Goal: Task Accomplishment & Management: Manage account settings

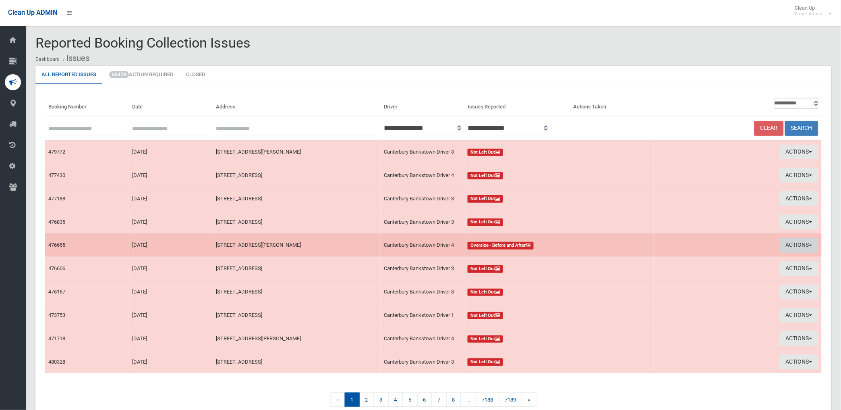
click at [792, 242] on button "Actions" at bounding box center [799, 245] width 39 height 15
click at [672, 260] on link "View Booking" at bounding box center [705, 262] width 96 height 14
click at [793, 242] on button "Actions" at bounding box center [799, 245] width 39 height 15
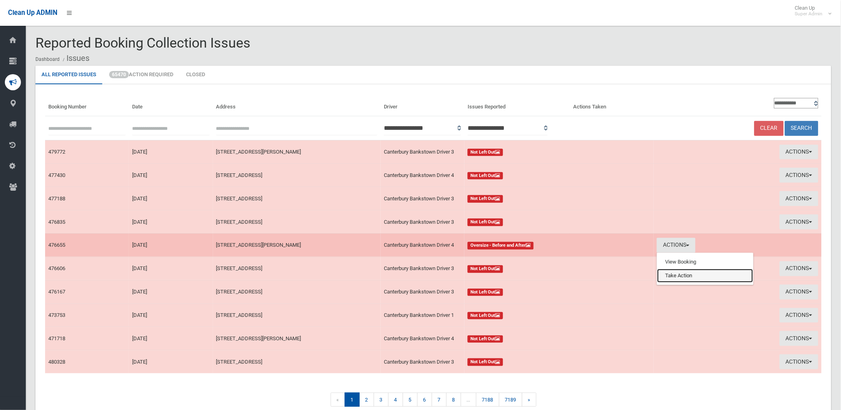
click at [681, 274] on link "Take Action" at bounding box center [705, 276] width 96 height 14
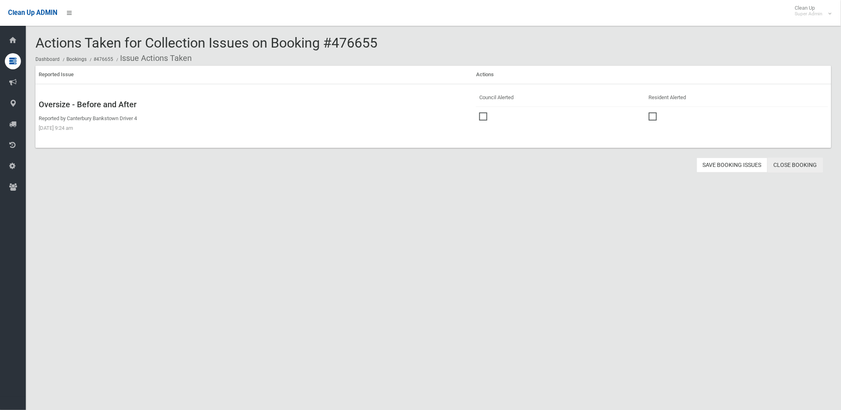
click at [790, 167] on link "Close Booking" at bounding box center [796, 164] width 56 height 15
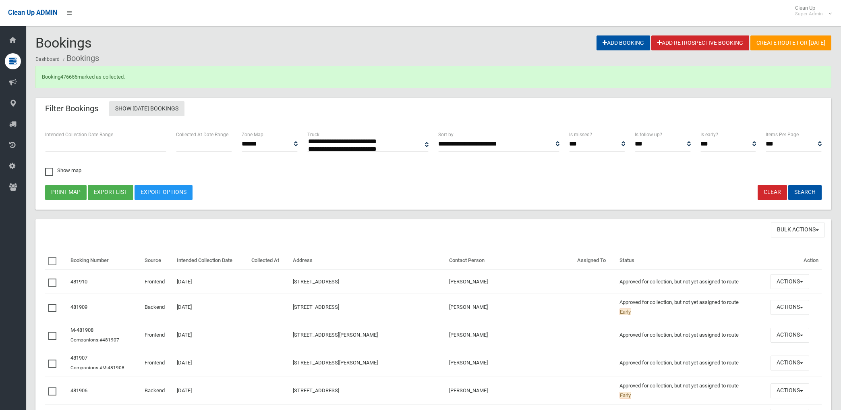
select select
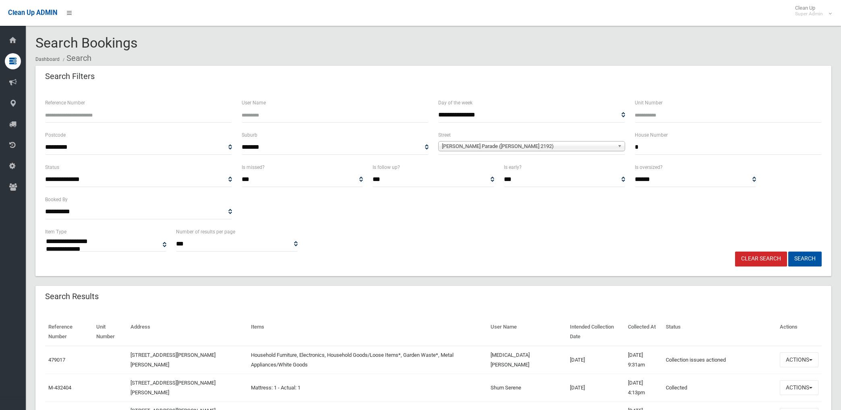
select select
click at [763, 257] on link "Clear Search" at bounding box center [761, 258] width 52 height 15
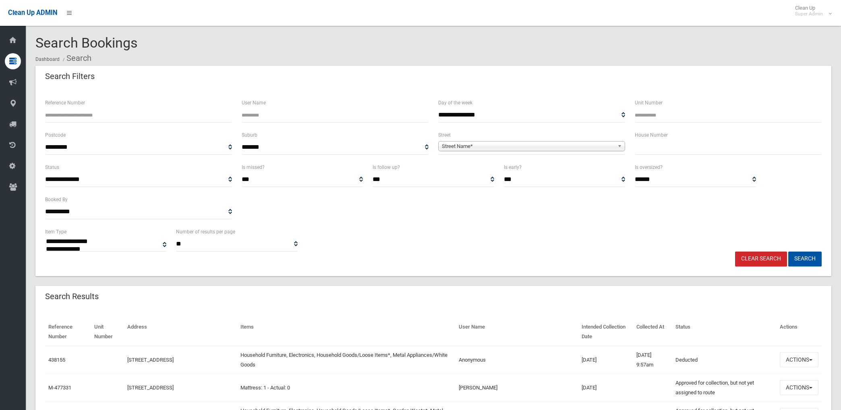
select select
click at [149, 116] on input "Reference Number" at bounding box center [138, 115] width 187 height 15
type input "******"
click at [788, 251] on button "Search" at bounding box center [804, 258] width 33 height 15
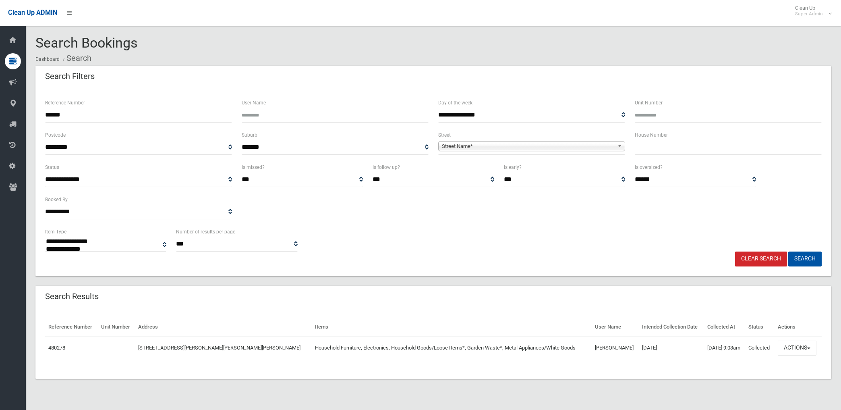
select select
click at [795, 341] on button "Actions" at bounding box center [797, 347] width 39 height 15
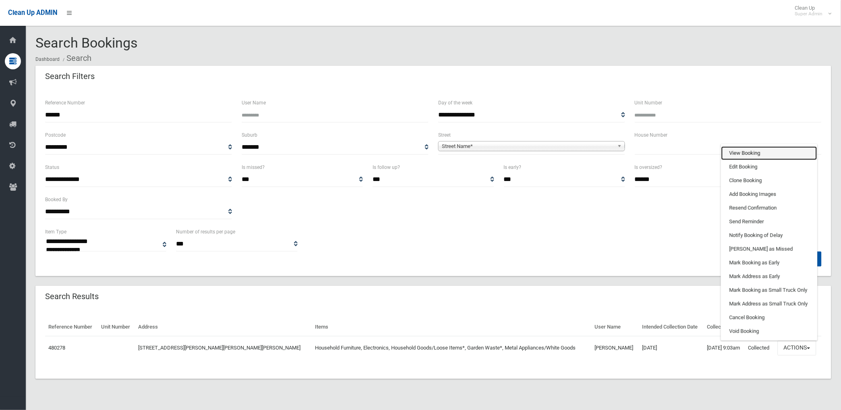
click at [751, 151] on link "View Booking" at bounding box center [769, 153] width 96 height 14
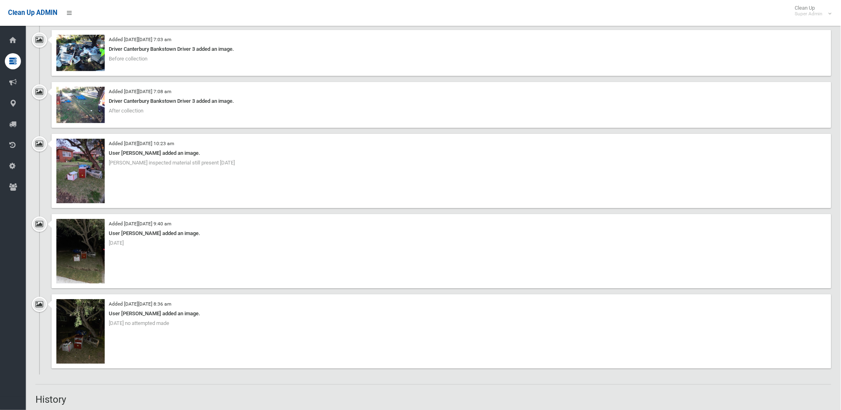
scroll to position [805, 0]
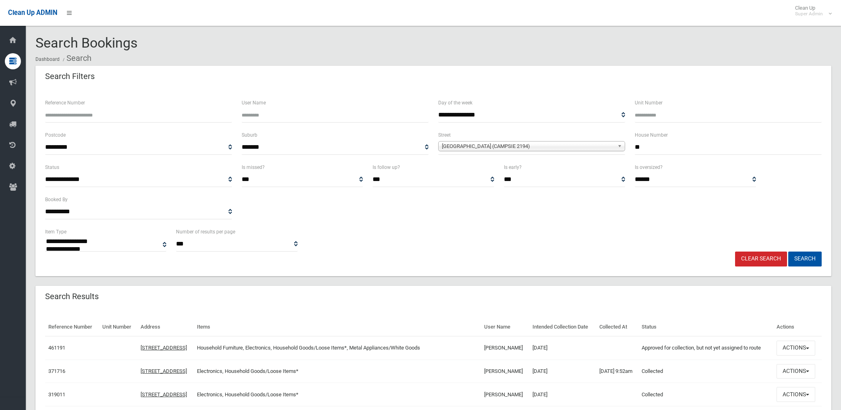
select select
click at [771, 259] on link "Clear Search" at bounding box center [761, 258] width 52 height 15
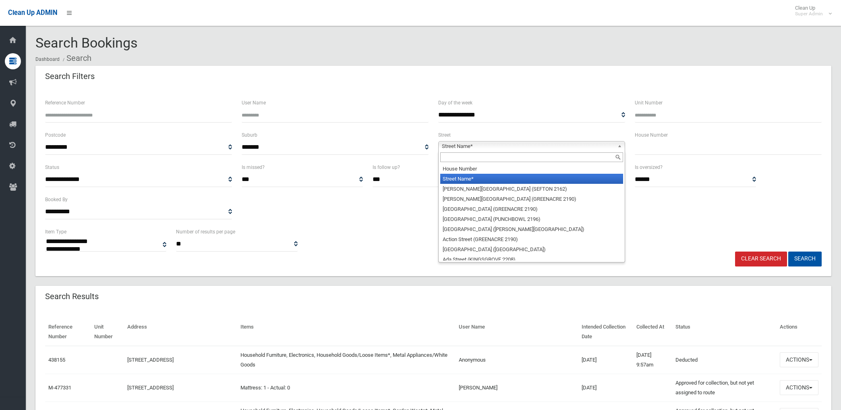
select select
click at [487, 145] on span "Street Name*" at bounding box center [528, 146] width 172 height 10
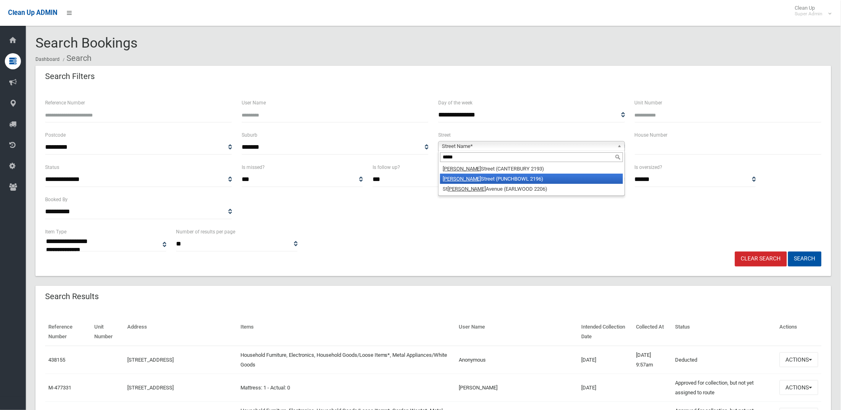
type input "*****"
drag, startPoint x: 492, startPoint y: 176, endPoint x: 594, endPoint y: 155, distance: 103.2
click at [493, 176] on li "James Street (PUNCHBOWL 2196)" at bounding box center [531, 179] width 183 height 10
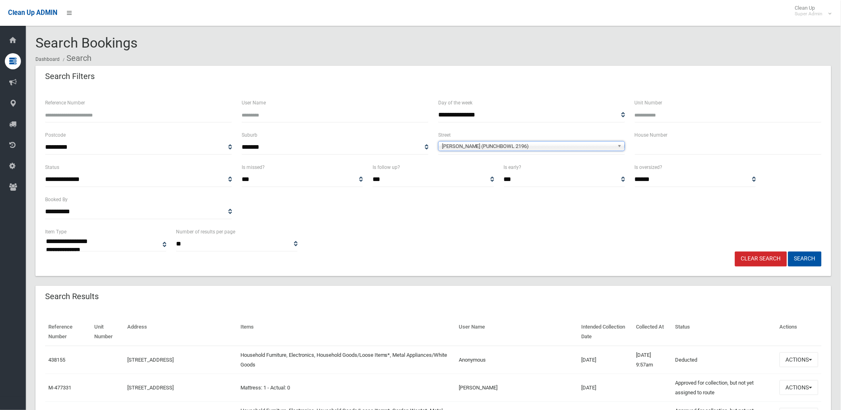
click at [665, 137] on label "House Number" at bounding box center [651, 134] width 33 height 9
click at [661, 144] on input "text" at bounding box center [728, 147] width 187 height 15
type input "**"
click at [788, 251] on button "Search" at bounding box center [804, 258] width 33 height 15
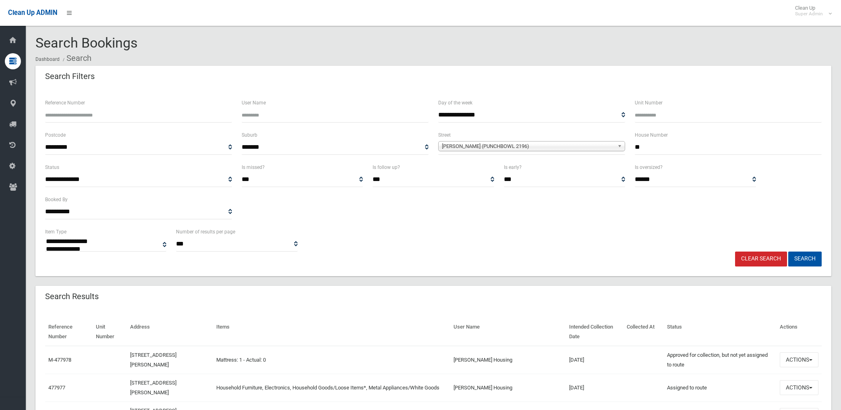
select select
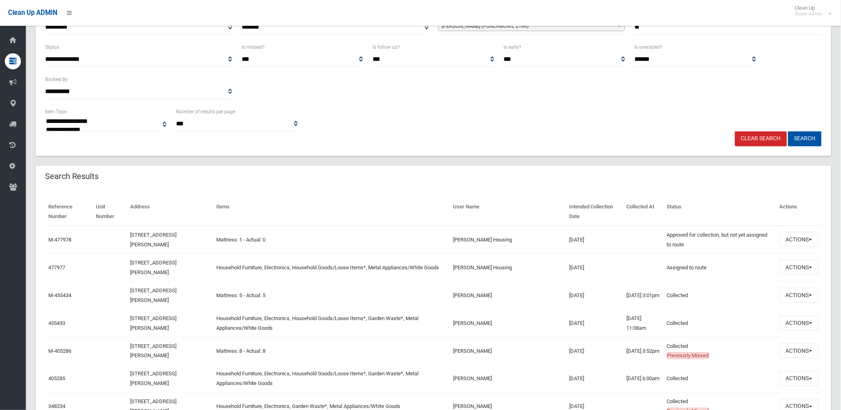
scroll to position [134, 0]
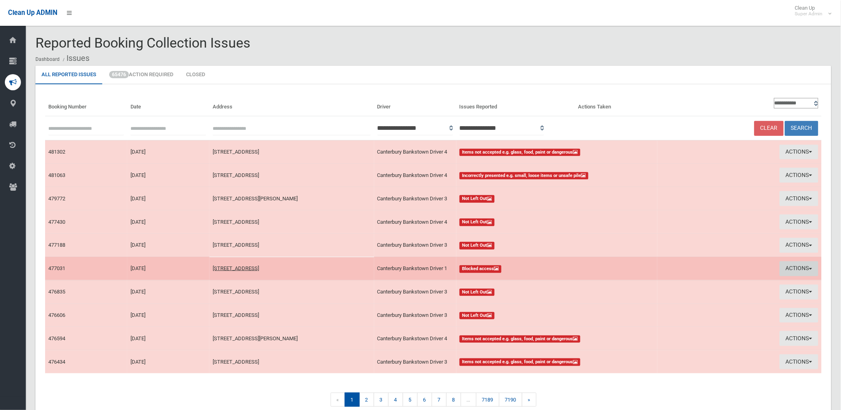
click at [799, 265] on button "Actions" at bounding box center [799, 268] width 39 height 15
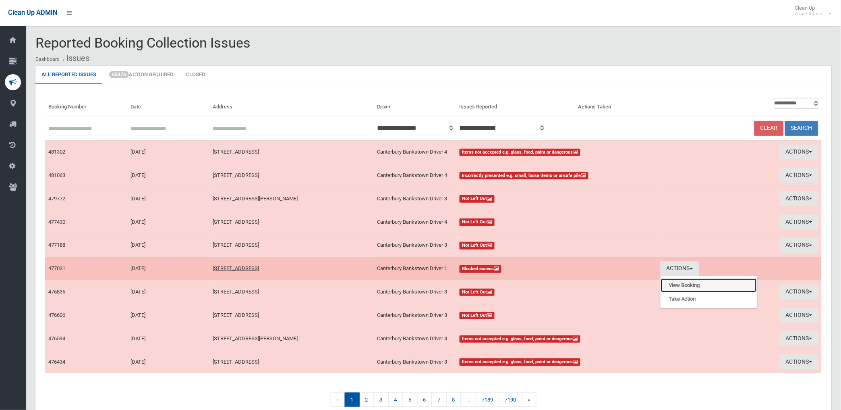
click at [666, 281] on link "View Booking" at bounding box center [709, 285] width 96 height 14
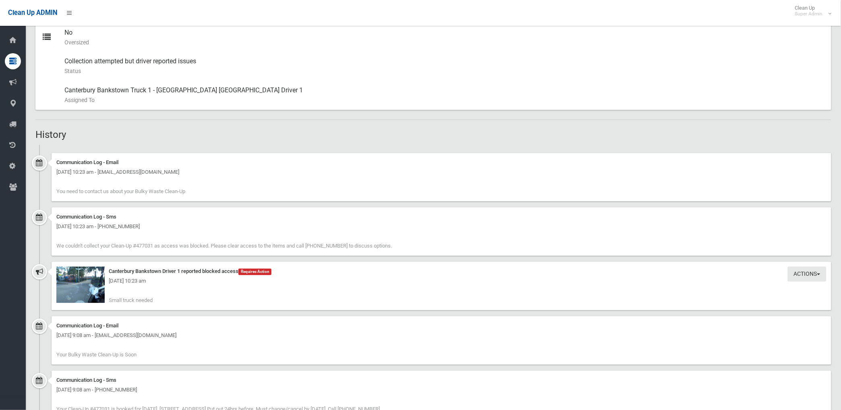
scroll to position [492, 0]
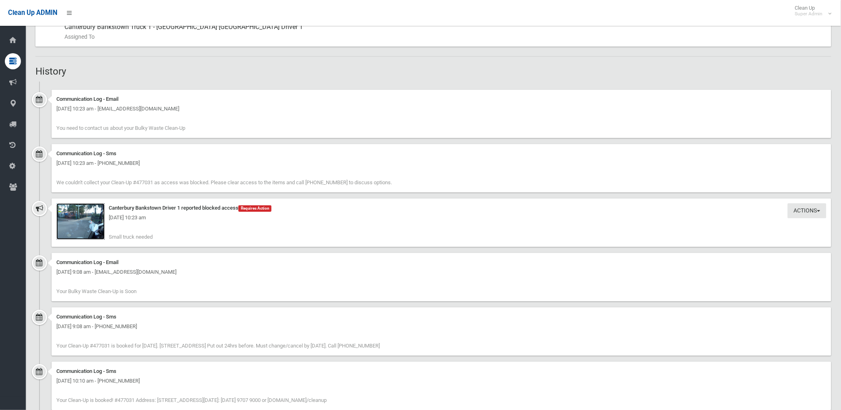
click at [81, 223] on img at bounding box center [80, 221] width 48 height 36
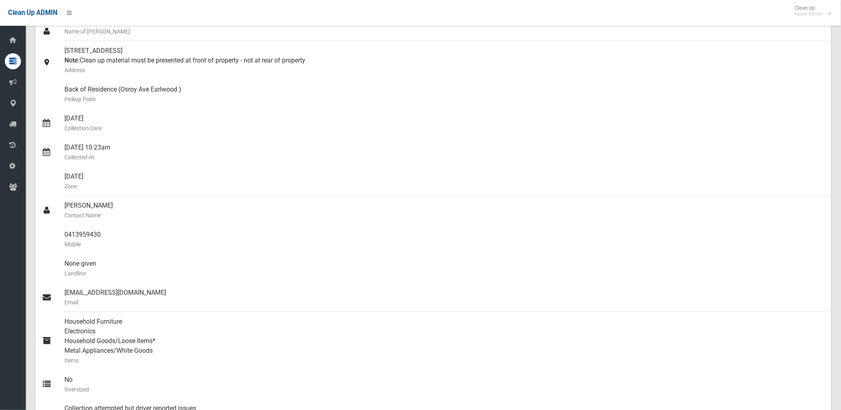
scroll to position [0, 0]
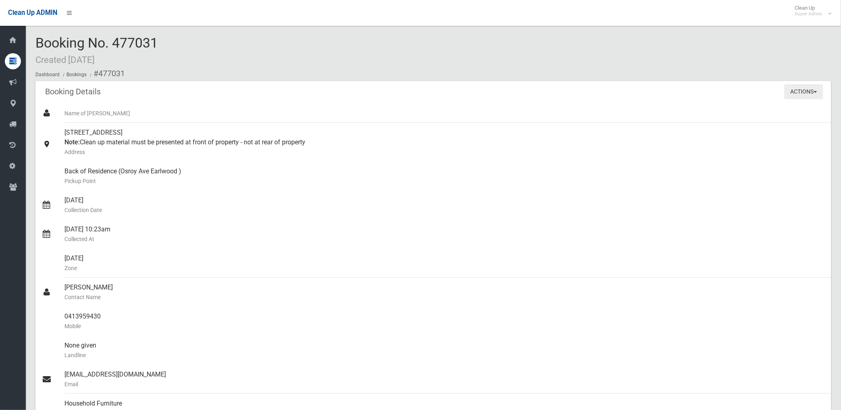
click at [806, 91] on button "Actions" at bounding box center [803, 91] width 39 height 15
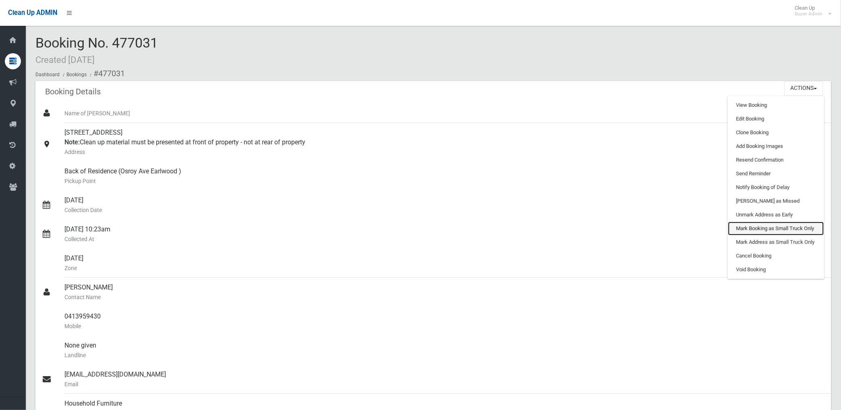
click at [765, 228] on link "Mark Booking as Small Truck Only" at bounding box center [776, 228] width 96 height 14
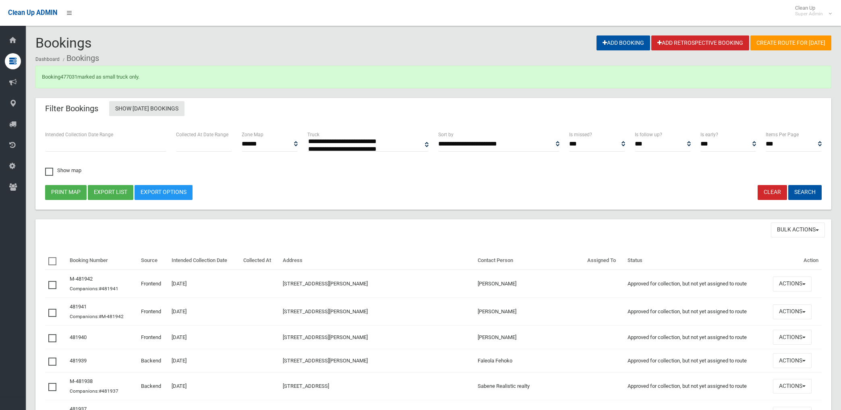
select select
click at [70, 75] on link "477031" at bounding box center [68, 77] width 17 height 6
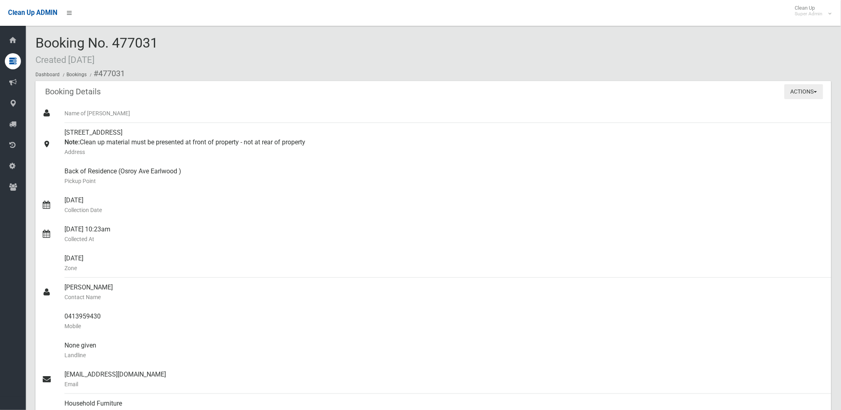
click at [793, 87] on button "Actions" at bounding box center [803, 91] width 39 height 15
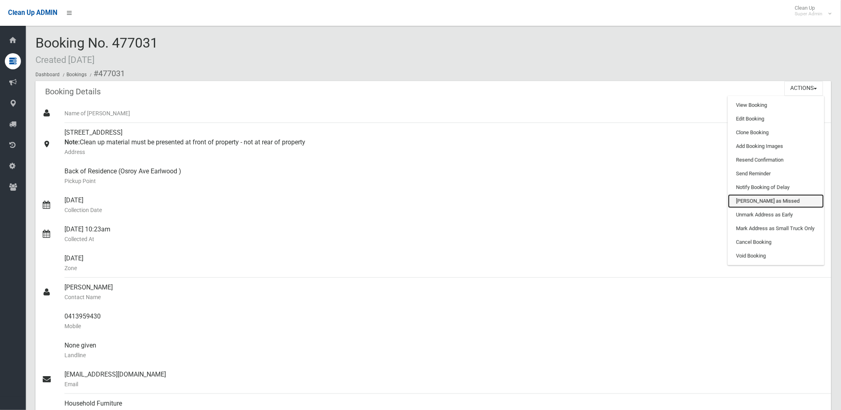
click at [753, 200] on link "[PERSON_NAME] as Missed" at bounding box center [776, 201] width 96 height 14
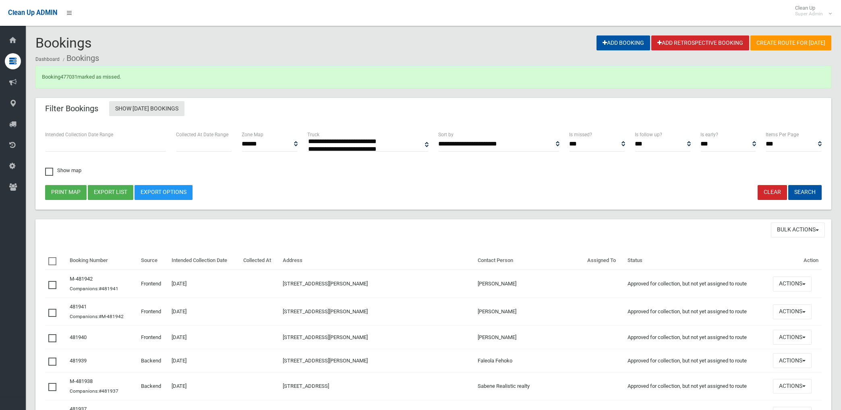
select select
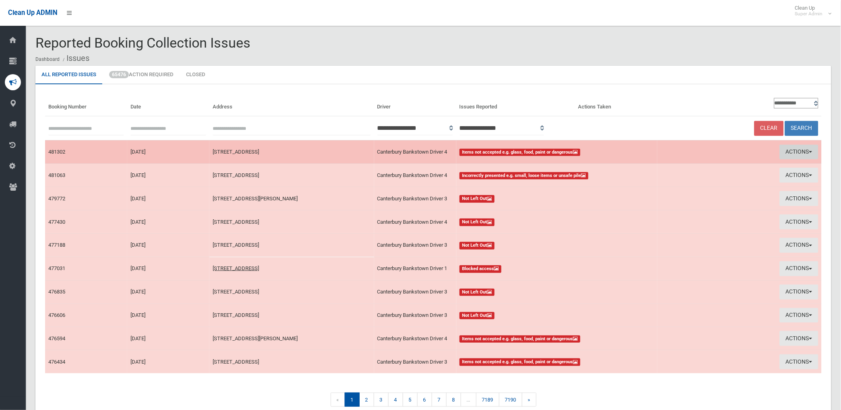
click at [796, 151] on button "Actions" at bounding box center [799, 152] width 39 height 15
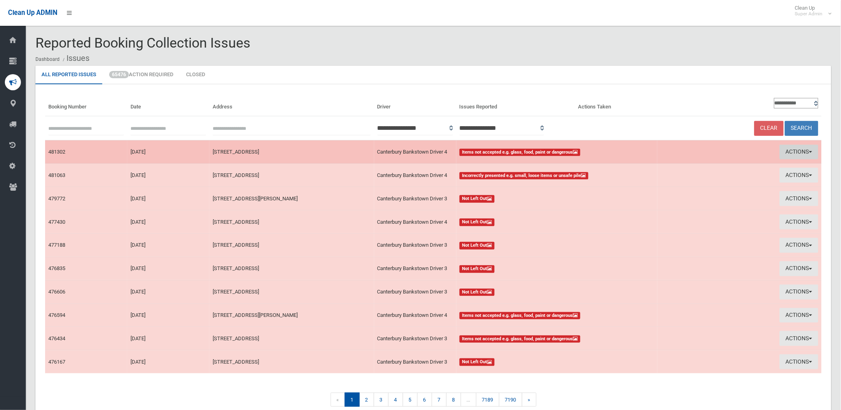
click at [797, 153] on button "Actions" at bounding box center [799, 152] width 39 height 15
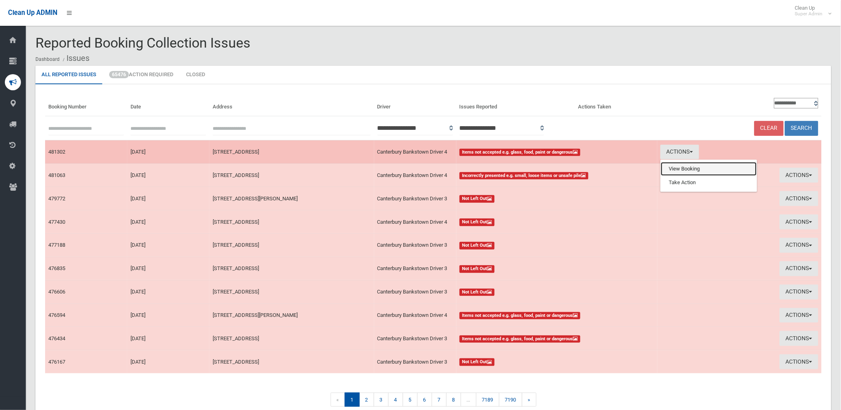
click at [683, 169] on link "View Booking" at bounding box center [709, 169] width 96 height 14
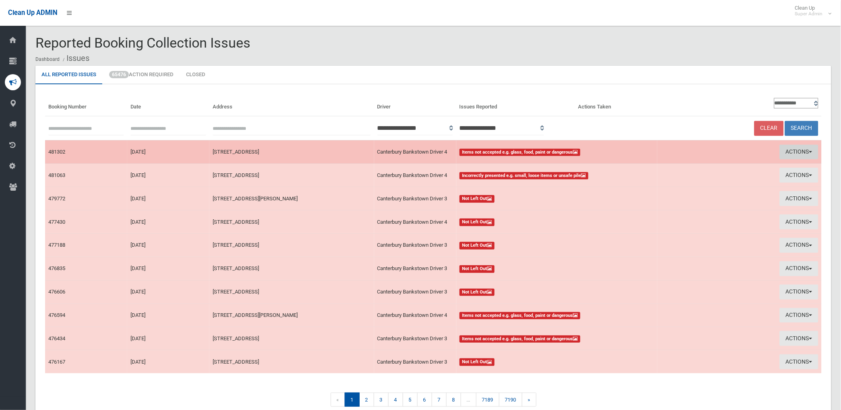
click at [795, 152] on button "Actions" at bounding box center [799, 152] width 39 height 15
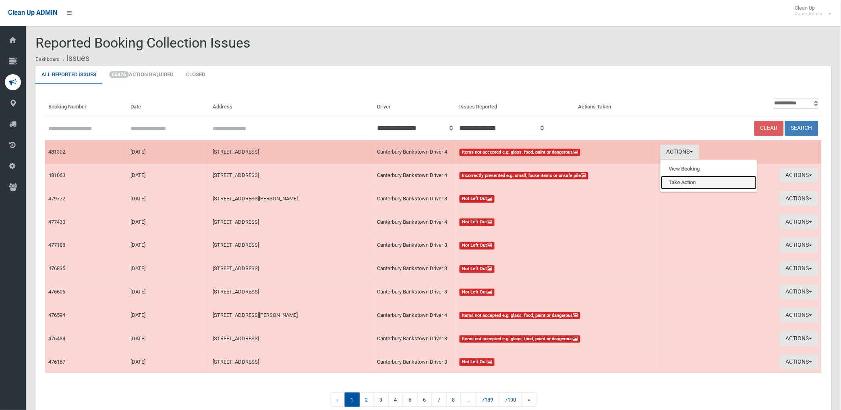
click at [691, 183] on link "Take Action" at bounding box center [709, 183] width 96 height 14
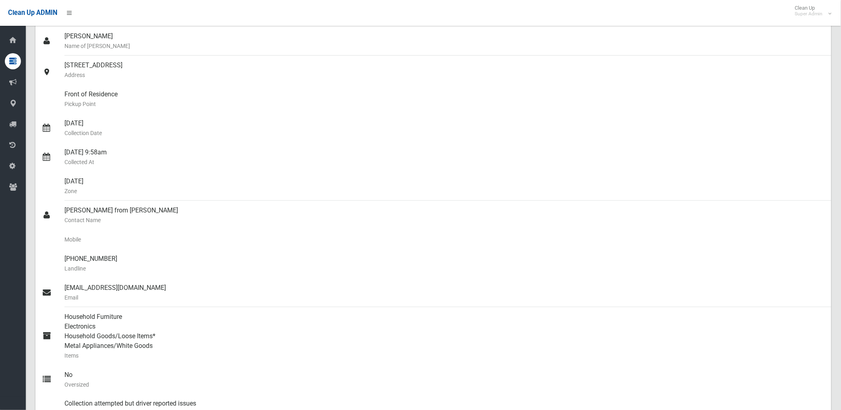
scroll to position [45, 0]
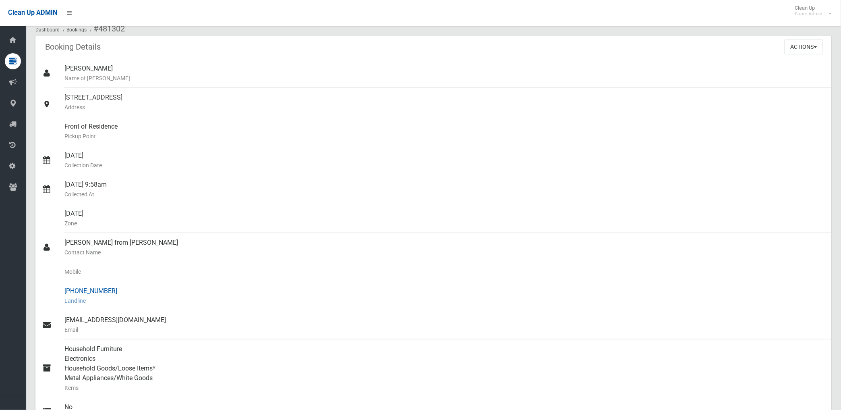
drag, startPoint x: 78, startPoint y: 289, endPoint x: 112, endPoint y: 285, distance: 34.0
click at [112, 285] on div "(02) 9789 2888 Landline" at bounding box center [444, 295] width 760 height 29
drag, startPoint x: 112, startPoint y: 285, endPoint x: 92, endPoint y: 290, distance: 20.8
copy div "9789 2888"
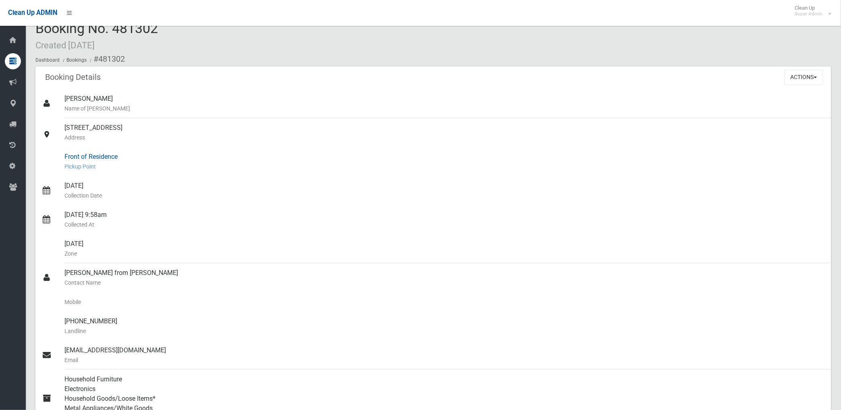
scroll to position [0, 0]
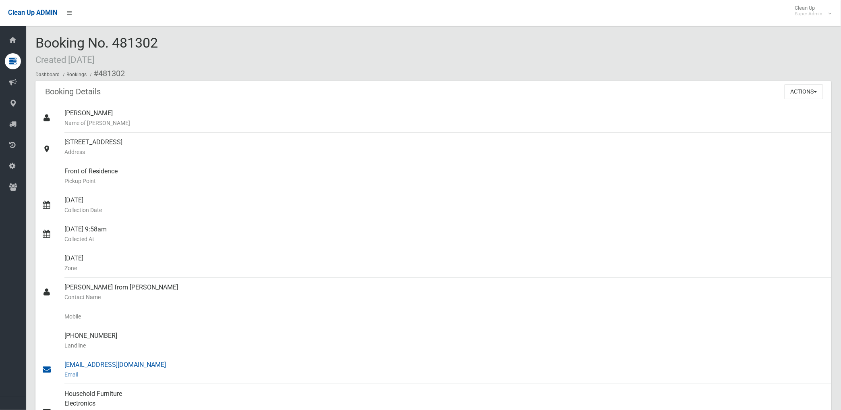
drag, startPoint x: 98, startPoint y: 70, endPoint x: 130, endPoint y: 359, distance: 290.9
copy section "481302 Booking Details Actions View Booking Edit Booking Clone Booking Add Book…"
click at [317, 158] on div "34 Claremont Street, CAMPSIE NSW 2194 Address" at bounding box center [444, 146] width 760 height 29
drag, startPoint x: 794, startPoint y: 89, endPoint x: 786, endPoint y: 102, distance: 15.5
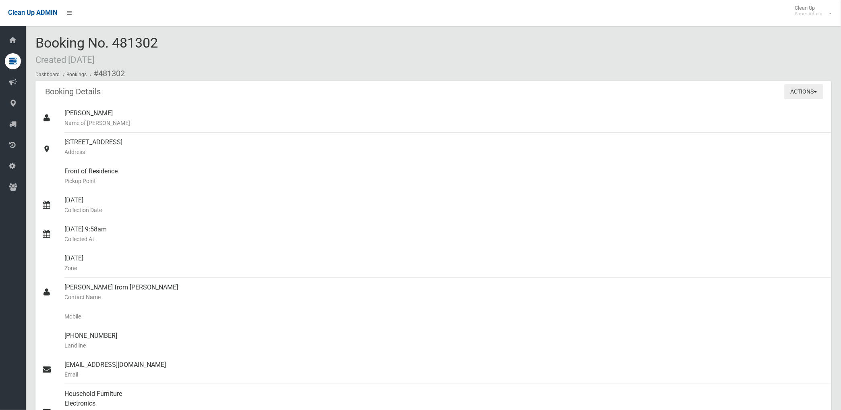
click at [794, 89] on button "Actions" at bounding box center [803, 91] width 39 height 15
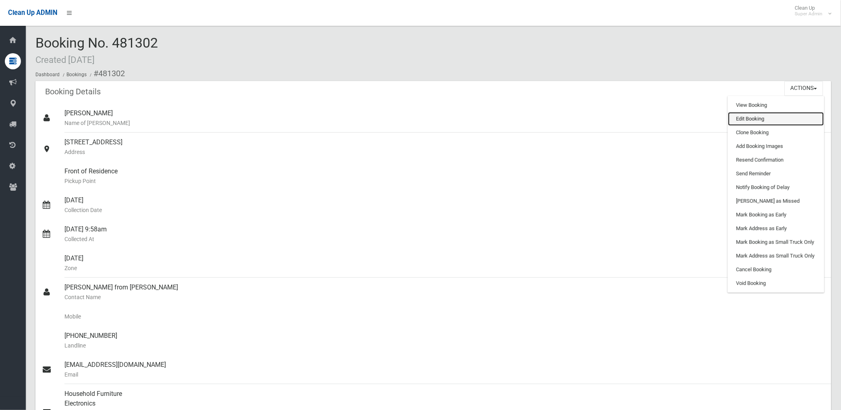
click at [752, 118] on link "Edit Booking" at bounding box center [776, 119] width 96 height 14
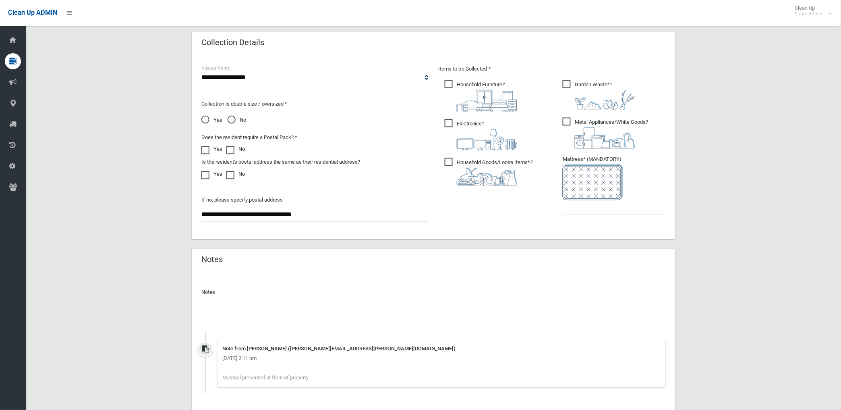
scroll to position [456, 0]
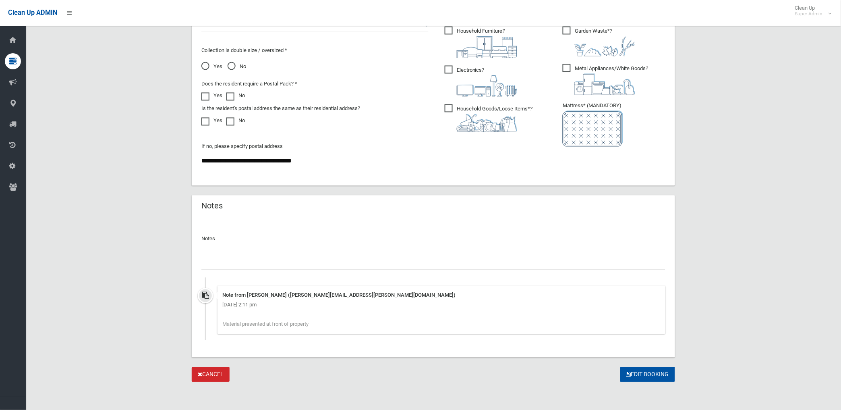
click at [240, 260] on input "text" at bounding box center [433, 262] width 464 height 15
paste input "********"
type input "**********"
click at [596, 153] on input "text" at bounding box center [614, 154] width 103 height 15
type input "*"
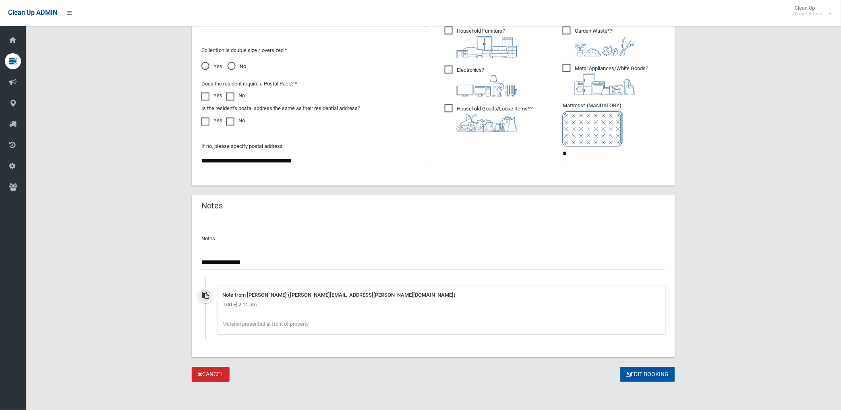
click at [655, 376] on button "Edit Booking" at bounding box center [647, 374] width 55 height 15
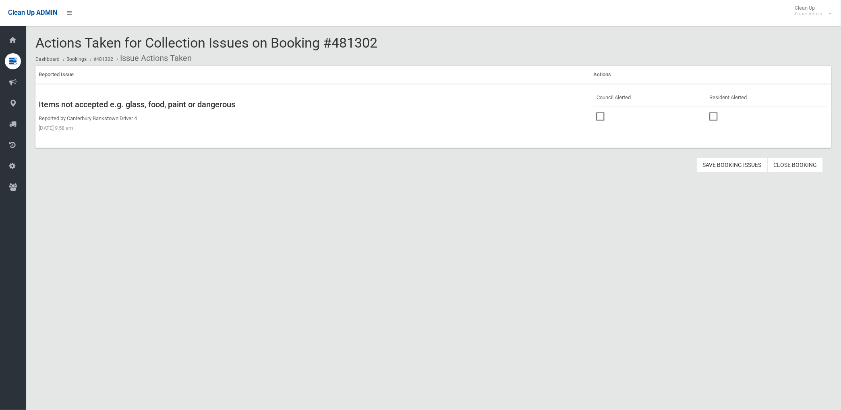
click at [596, 112] on span at bounding box center [602, 112] width 12 height 0
click at [730, 163] on button "Save Booking Issues" at bounding box center [732, 164] width 71 height 15
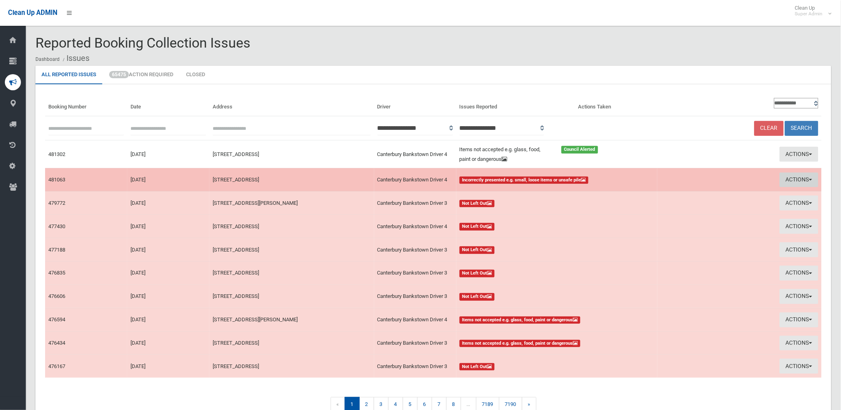
click at [791, 172] on button "Actions" at bounding box center [799, 179] width 39 height 15
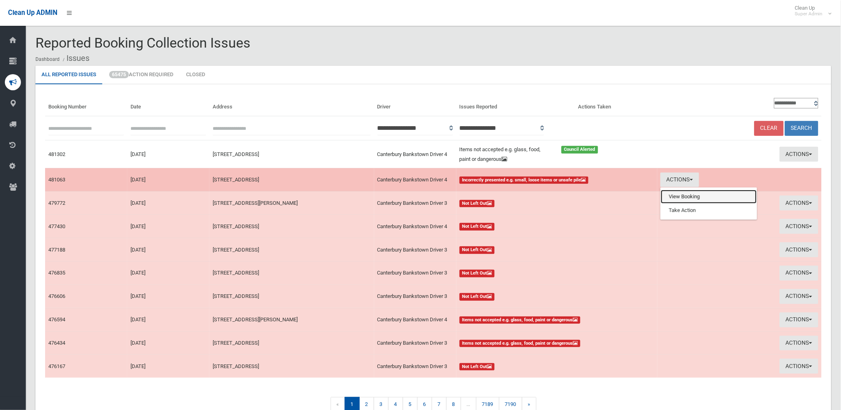
click at [678, 197] on link "View Booking" at bounding box center [709, 197] width 96 height 14
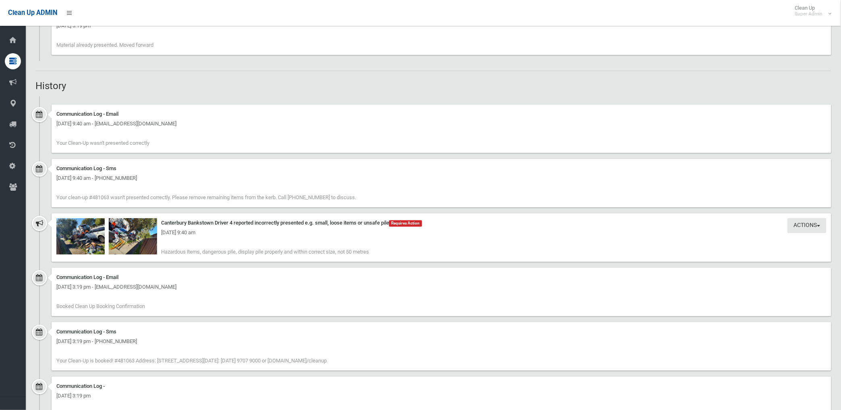
scroll to position [626, 0]
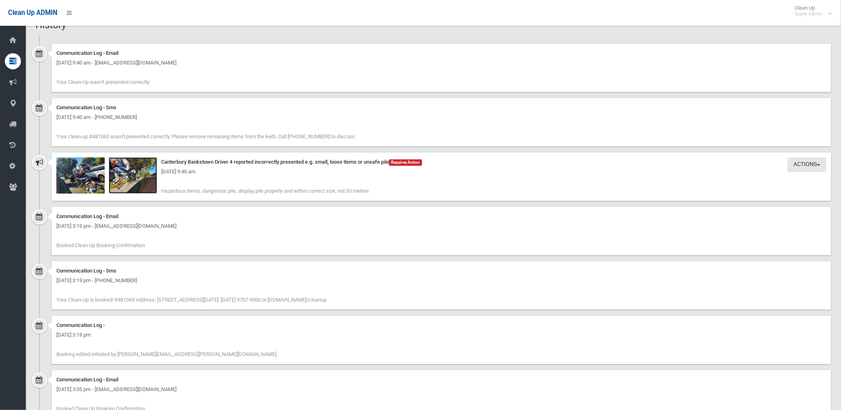
click at [135, 182] on img at bounding box center [133, 175] width 48 height 36
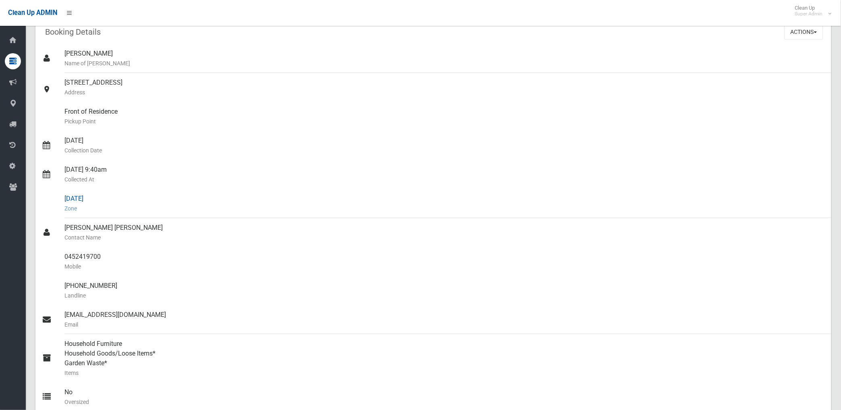
scroll to position [45, 0]
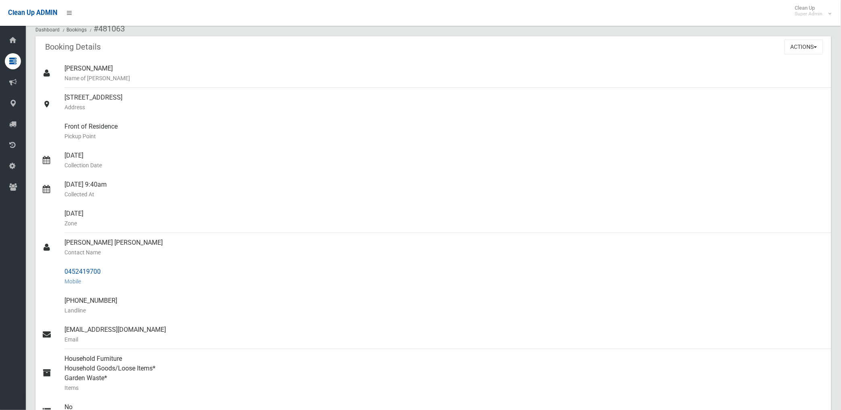
drag, startPoint x: 65, startPoint y: 270, endPoint x: 100, endPoint y: 268, distance: 35.1
click at [100, 268] on div "0452419700 Mobile" at bounding box center [444, 276] width 760 height 29
drag, startPoint x: 100, startPoint y: 268, endPoint x: 87, endPoint y: 273, distance: 14.0
copy div "0452419700"
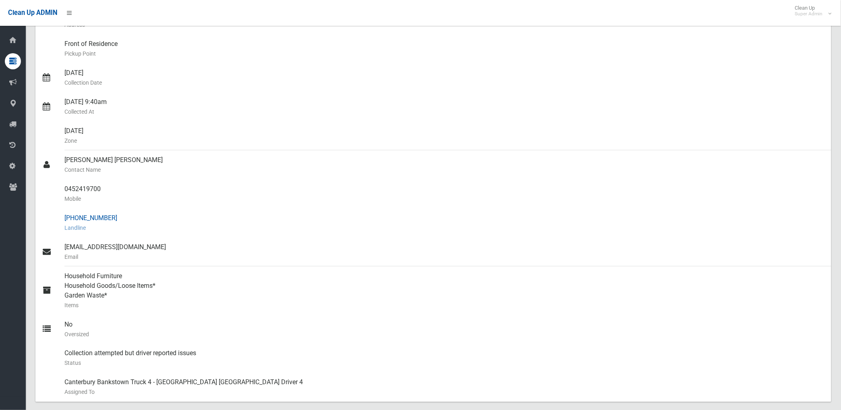
scroll to position [0, 0]
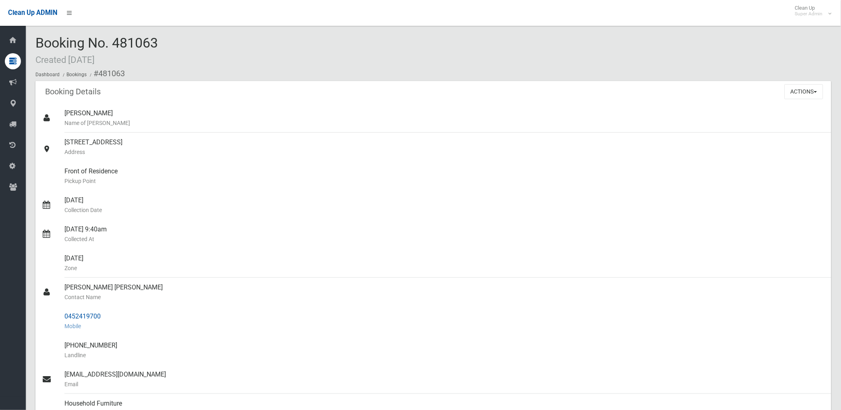
drag, startPoint x: 98, startPoint y: 73, endPoint x: 107, endPoint y: 316, distance: 243.4
copy section "481063 Booking Details Actions View Booking Edit Booking Clone Booking Add Book…"
click at [236, 237] on small "Collected At" at bounding box center [444, 239] width 760 height 10
click at [795, 91] on button "Actions" at bounding box center [803, 91] width 39 height 15
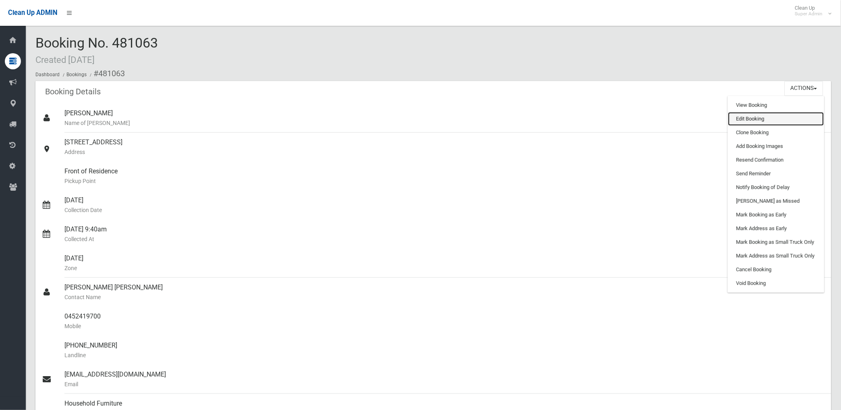
click at [749, 118] on link "Edit Booking" at bounding box center [776, 119] width 96 height 14
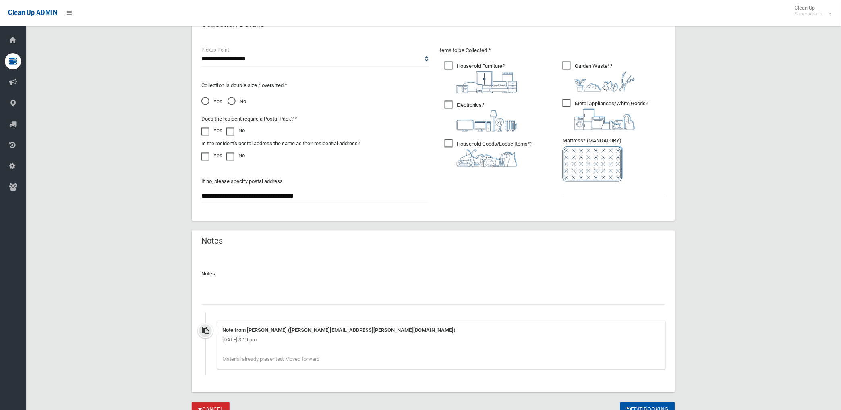
scroll to position [456, 0]
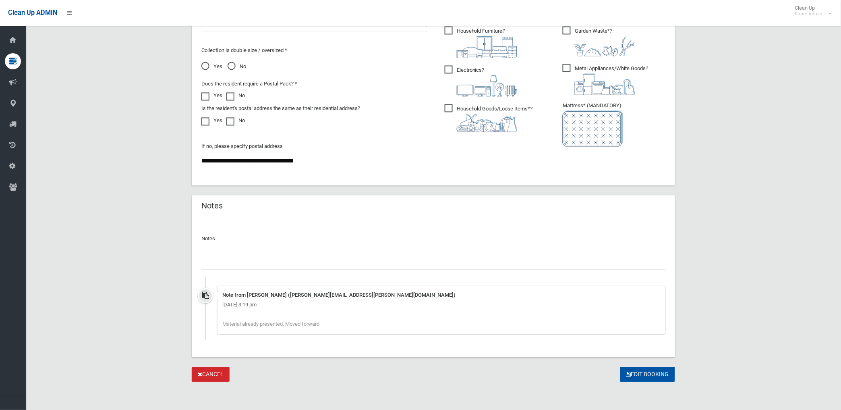
click at [285, 260] on input "text" at bounding box center [433, 262] width 464 height 15
type input "**********"
click at [590, 156] on input "text" at bounding box center [614, 154] width 103 height 15
type input "*"
click at [651, 370] on button "Edit Booking" at bounding box center [647, 374] width 55 height 15
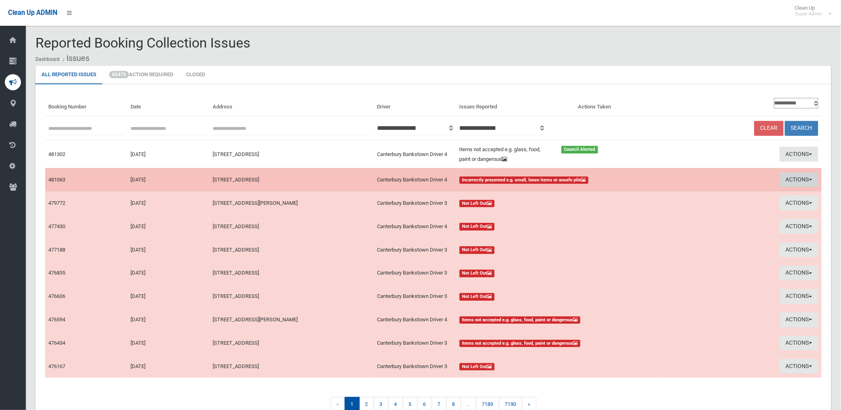
click at [790, 179] on button "Actions" at bounding box center [799, 179] width 39 height 15
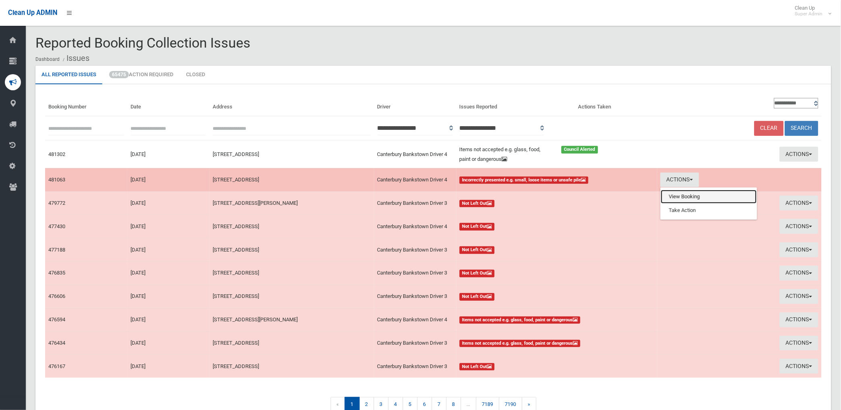
click at [684, 192] on link "View Booking" at bounding box center [709, 197] width 96 height 14
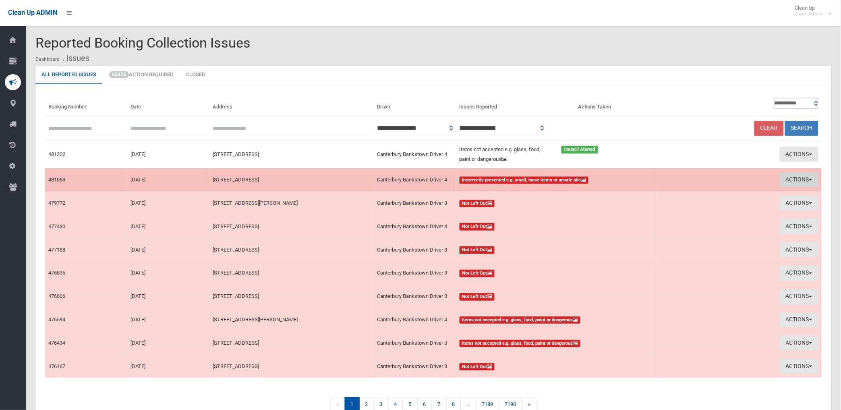
click at [787, 176] on button "Actions" at bounding box center [799, 179] width 39 height 15
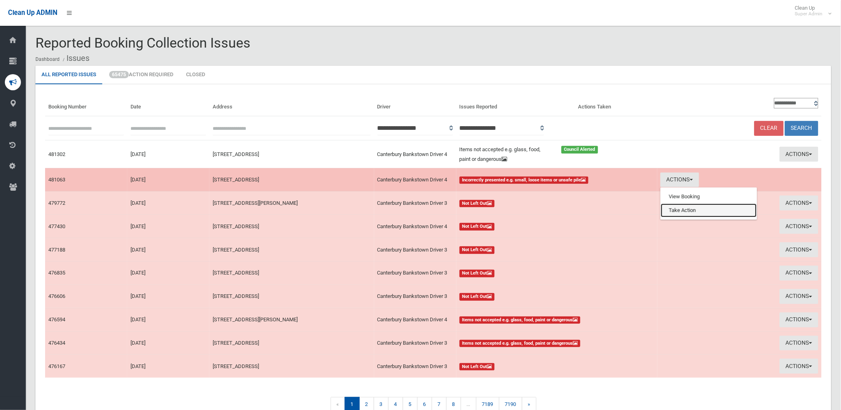
click at [700, 207] on link "Take Action" at bounding box center [709, 210] width 96 height 14
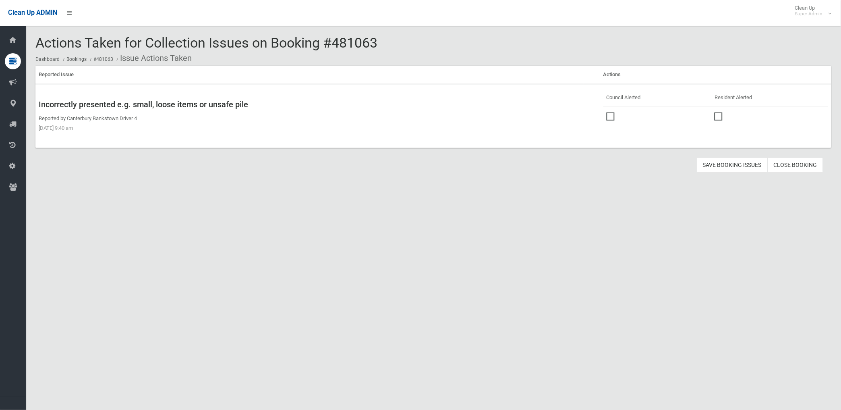
click at [613, 112] on label at bounding box center [612, 116] width 12 height 10
drag, startPoint x: 733, startPoint y: 164, endPoint x: 448, endPoint y: 138, distance: 286.3
click at [733, 164] on button "Save Booking Issues" at bounding box center [732, 164] width 71 height 15
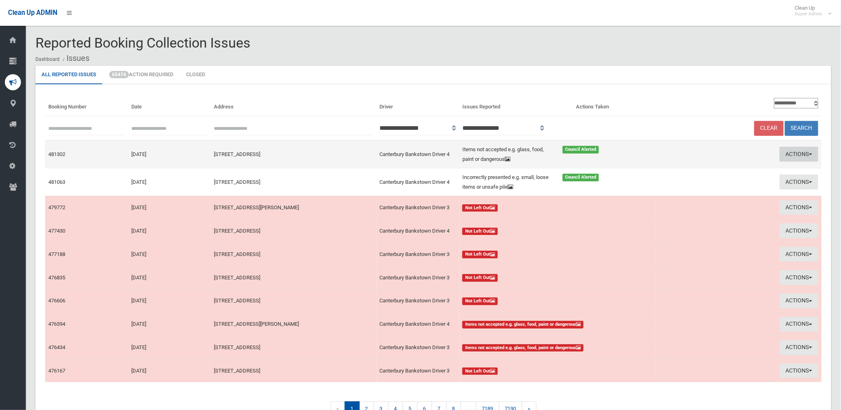
click at [788, 153] on button "Actions" at bounding box center [799, 154] width 39 height 15
click at [691, 183] on link "Edit Actions Taken" at bounding box center [708, 185] width 96 height 14
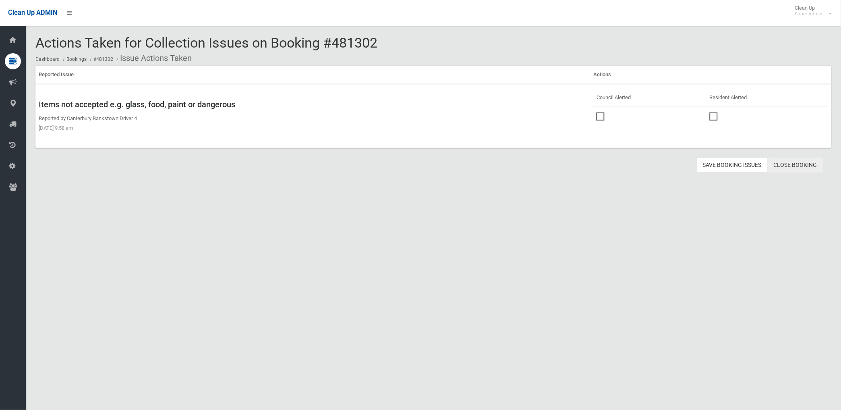
click at [794, 166] on link "Close Booking" at bounding box center [796, 164] width 56 height 15
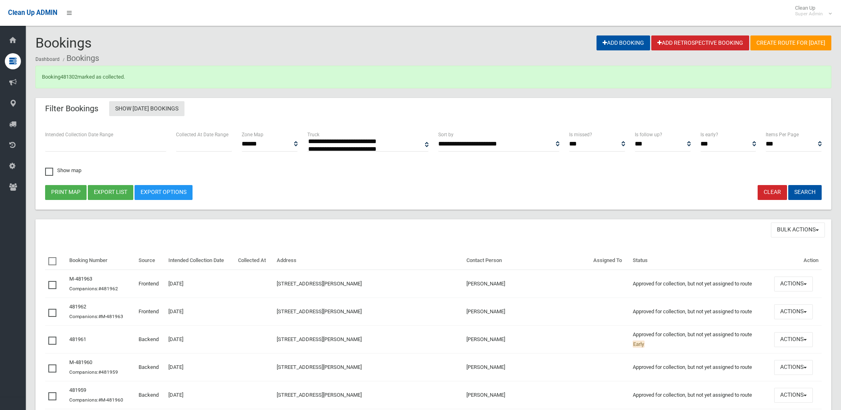
select select
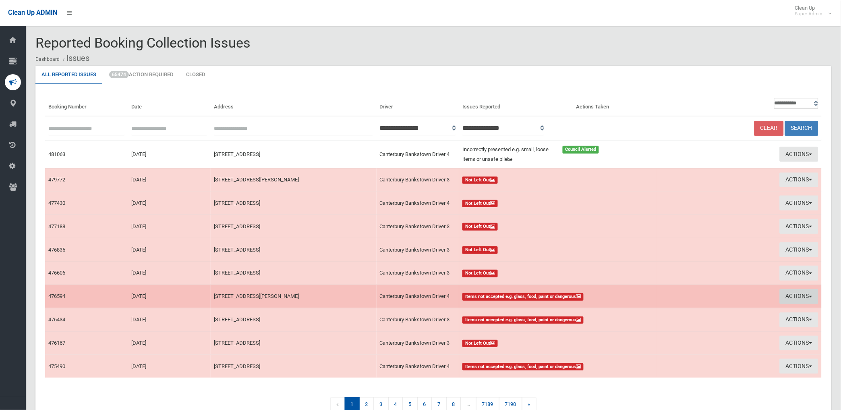
click at [798, 296] on button "Actions" at bounding box center [799, 296] width 39 height 15
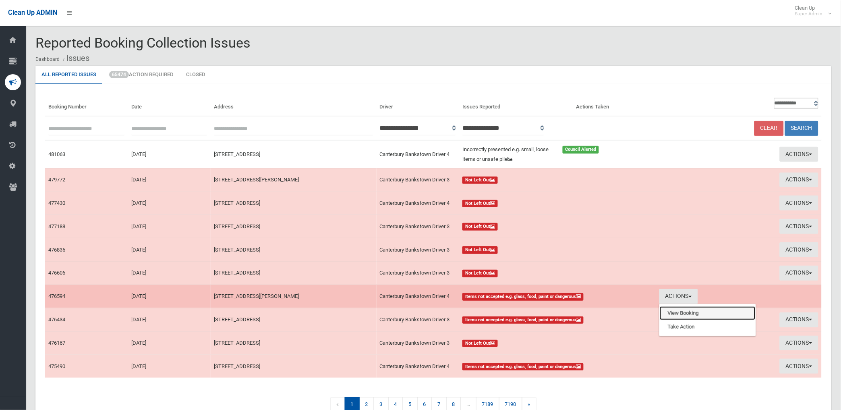
click at [683, 311] on link "View Booking" at bounding box center [708, 313] width 96 height 14
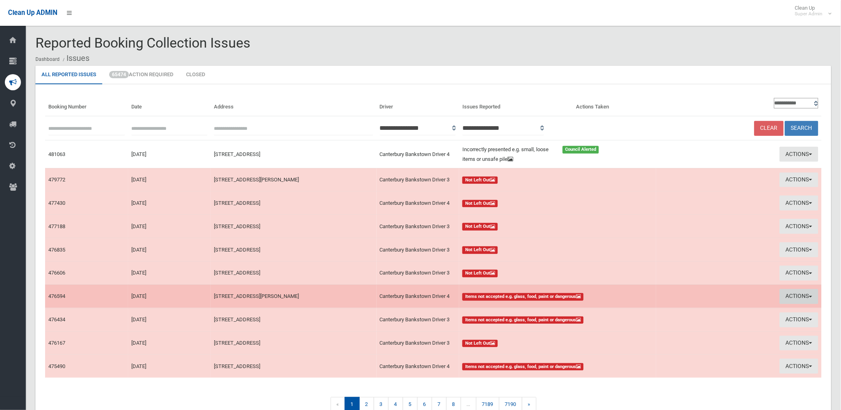
click at [787, 297] on button "Actions" at bounding box center [799, 296] width 39 height 15
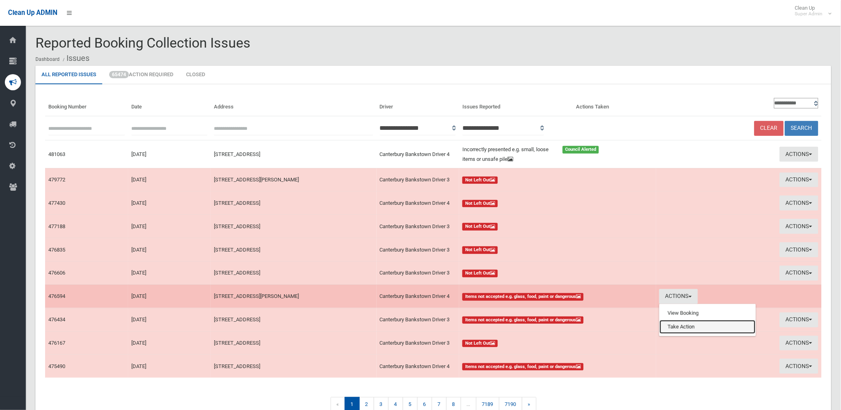
click at [674, 326] on link "Take Action" at bounding box center [708, 327] width 96 height 14
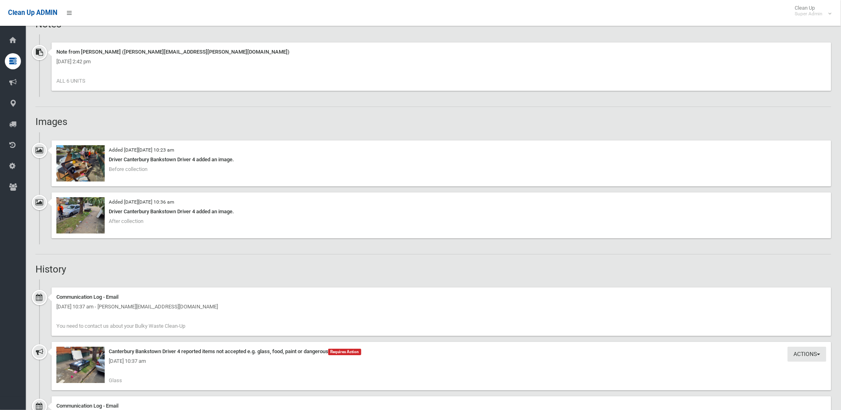
scroll to position [584, 0]
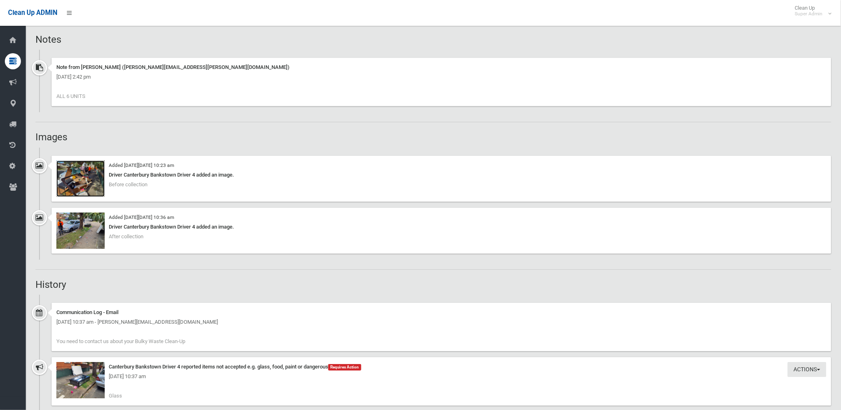
click at [86, 179] on img at bounding box center [80, 178] width 48 height 36
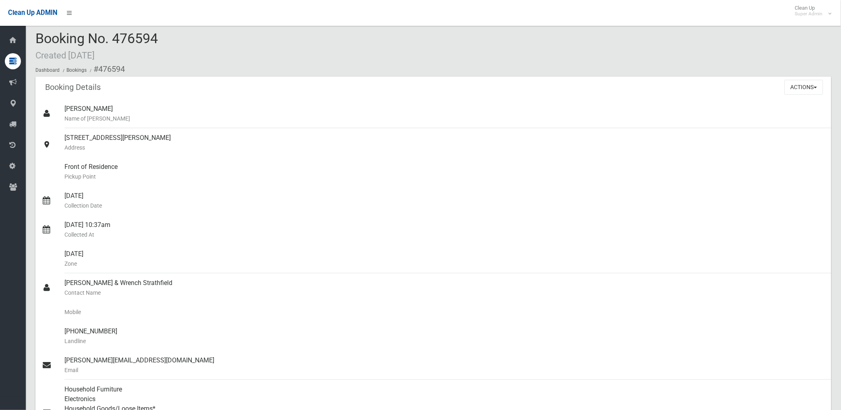
scroll to position [0, 0]
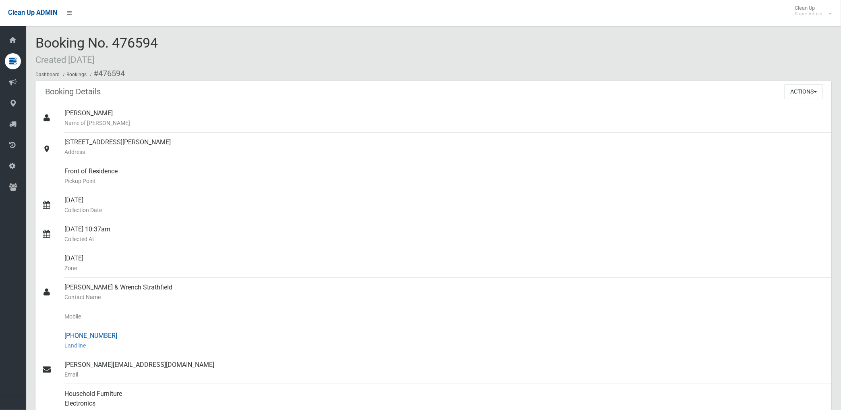
drag, startPoint x: 77, startPoint y: 332, endPoint x: 115, endPoint y: 336, distance: 38.4
click at [115, 336] on div "[PHONE_NUMBER] Landline" at bounding box center [444, 340] width 760 height 29
drag, startPoint x: 115, startPoint y: 336, endPoint x: 93, endPoint y: 334, distance: 22.6
copy div "9745 2733"
drag, startPoint x: 99, startPoint y: 71, endPoint x: 156, endPoint y: 363, distance: 297.6
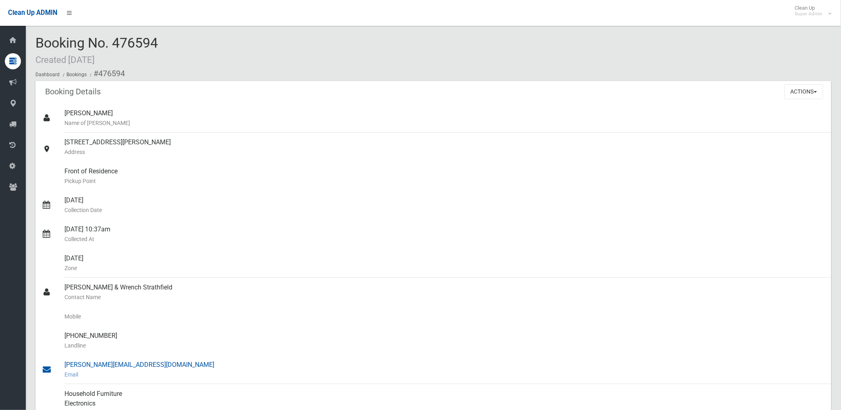
copy section "476594 Booking Details Actions View Booking Edit Booking Clone Booking Add Book…"
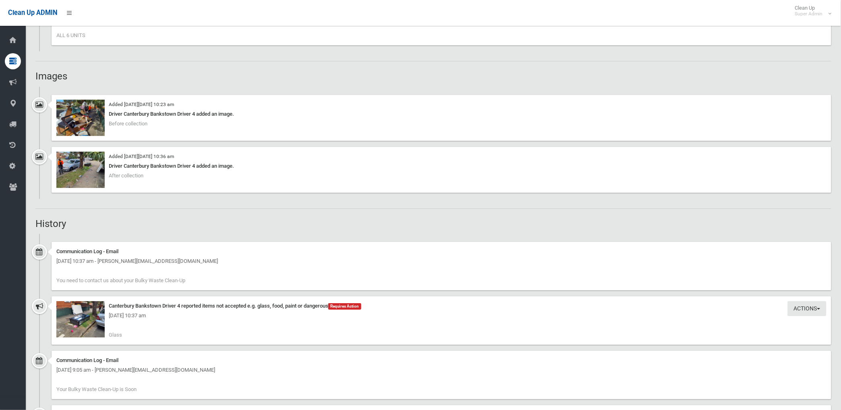
scroll to position [671, 0]
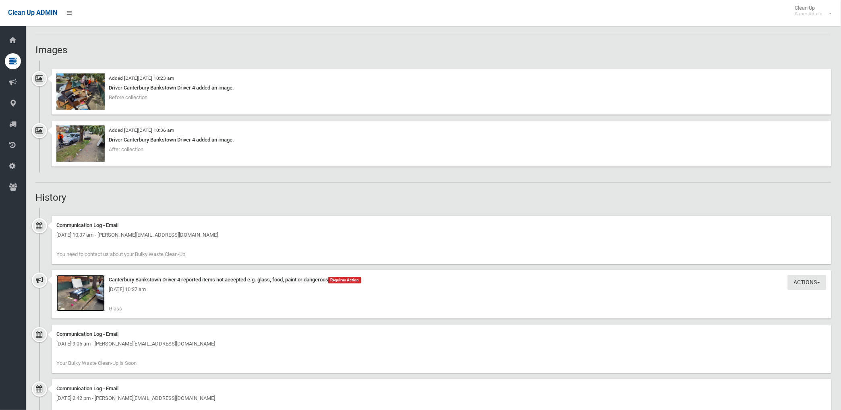
click at [90, 300] on img at bounding box center [80, 293] width 48 height 36
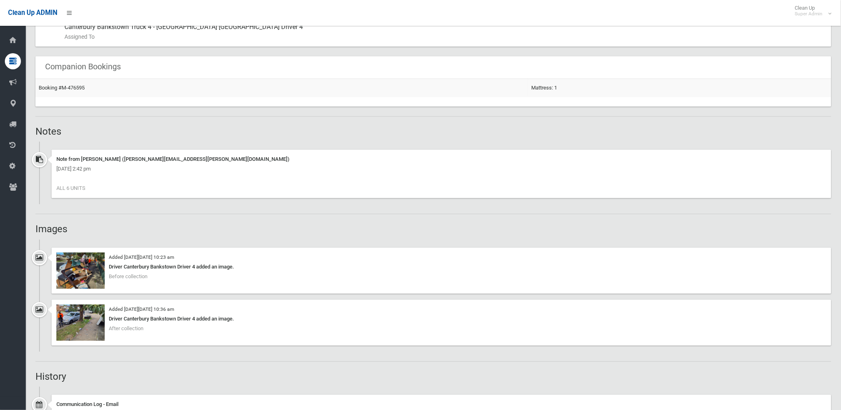
scroll to position [537, 0]
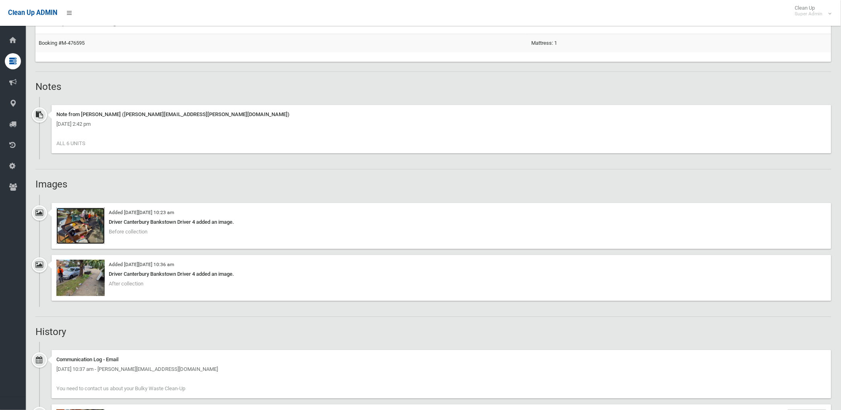
click at [89, 229] on img at bounding box center [80, 225] width 48 height 36
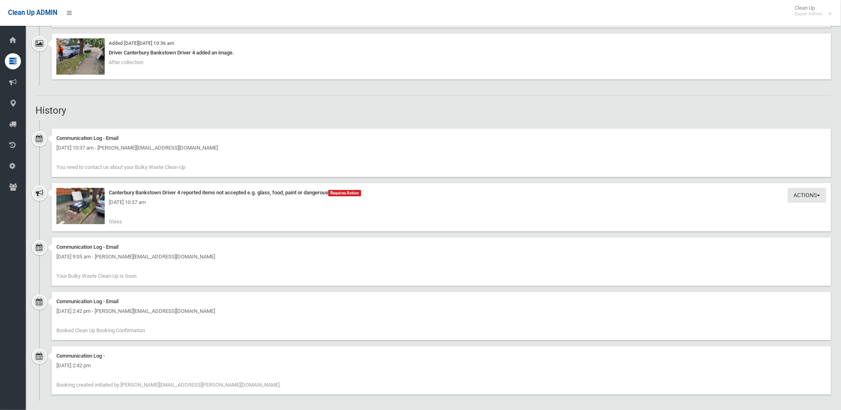
scroll to position [763, 0]
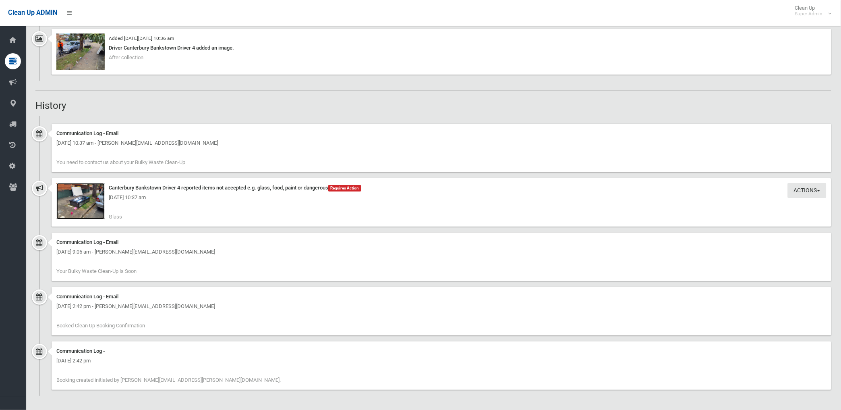
click at [81, 209] on img at bounding box center [80, 201] width 48 height 36
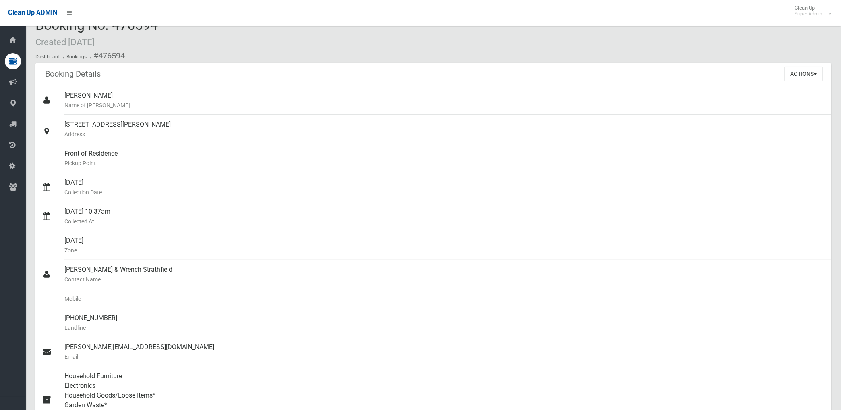
scroll to position [2, 0]
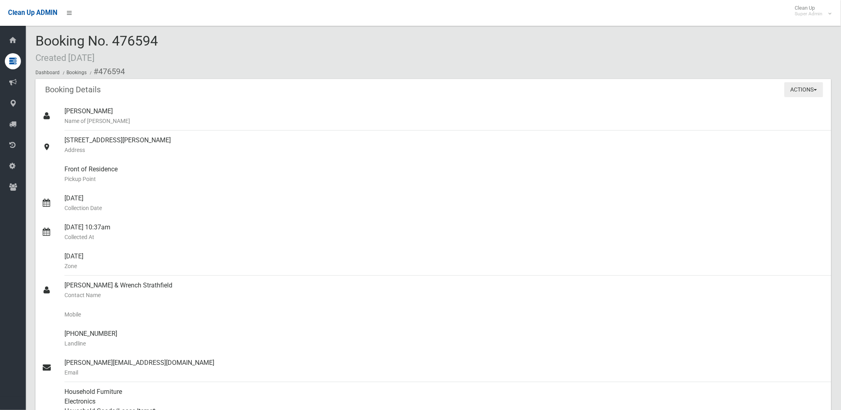
click at [798, 88] on button "Actions" at bounding box center [803, 89] width 39 height 15
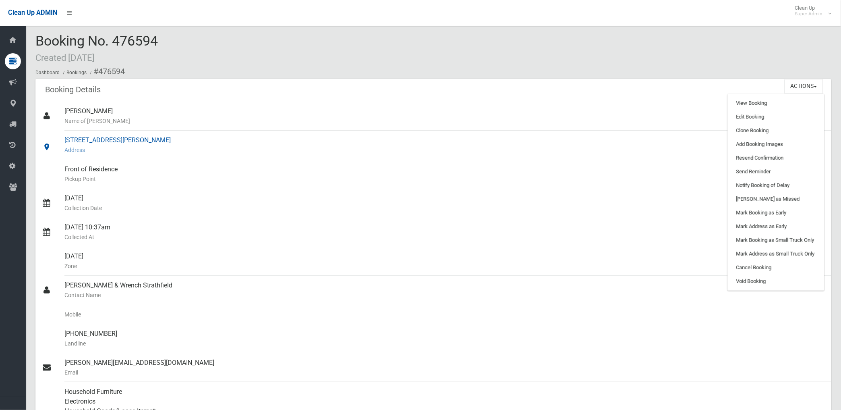
click at [696, 132] on div "23 Gould Street, CAMPSIE NSW 2194 Address" at bounding box center [444, 144] width 760 height 29
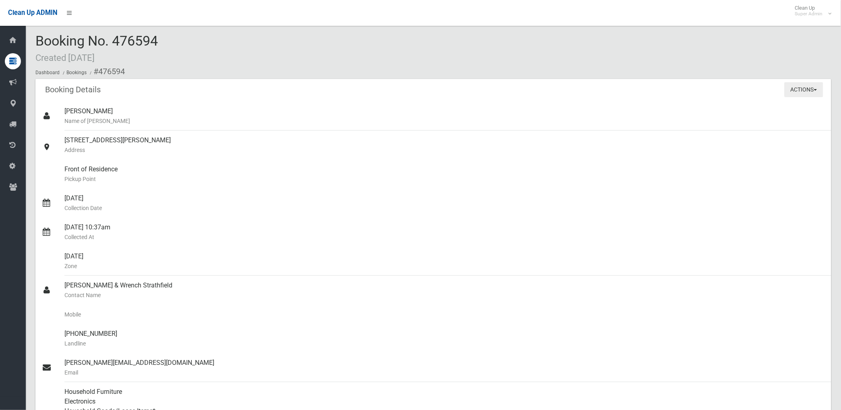
click at [797, 87] on button "Actions" at bounding box center [803, 89] width 39 height 15
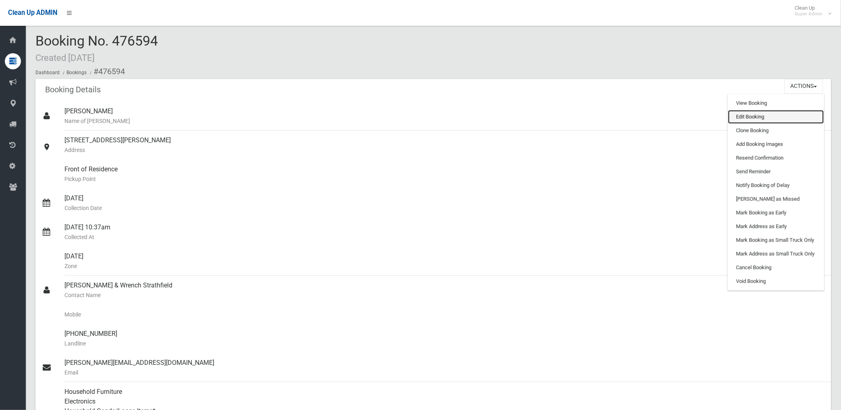
click at [749, 119] on link "Edit Booking" at bounding box center [776, 117] width 96 height 14
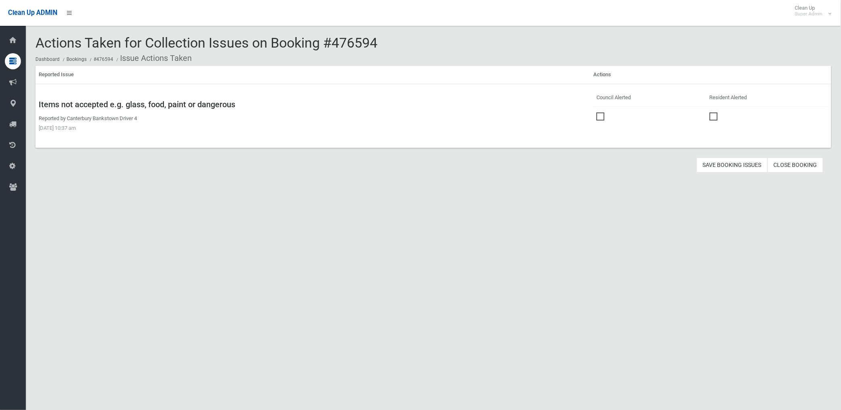
click at [601, 112] on span at bounding box center [602, 112] width 12 height 0
click at [731, 166] on button "Save Booking Issues" at bounding box center [732, 164] width 71 height 15
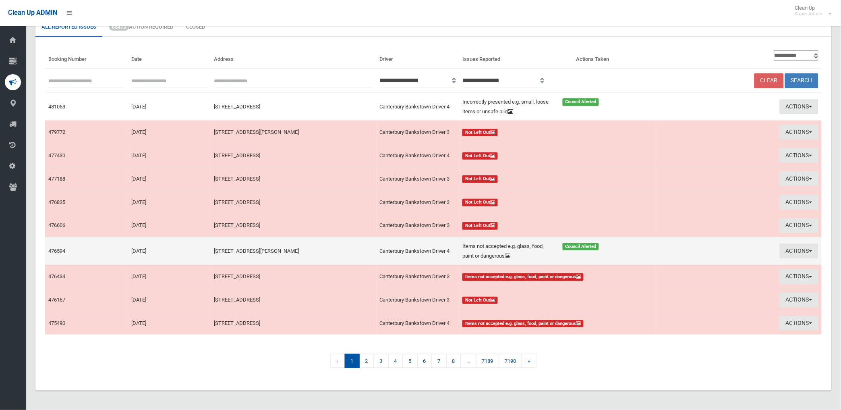
scroll to position [48, 0]
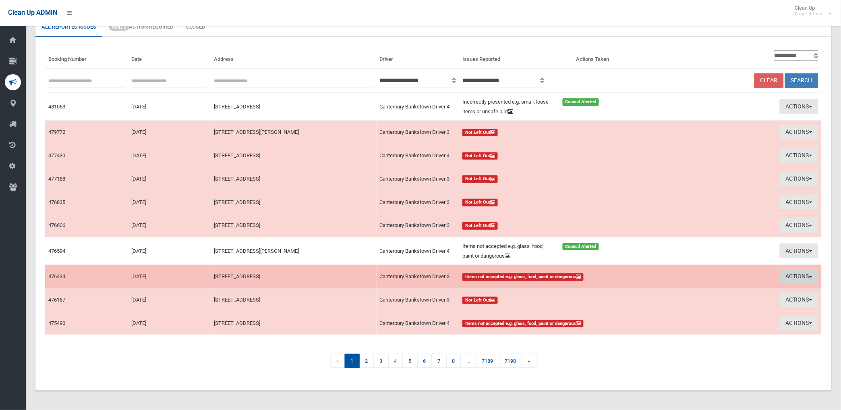
click at [792, 276] on button "Actions" at bounding box center [799, 276] width 39 height 15
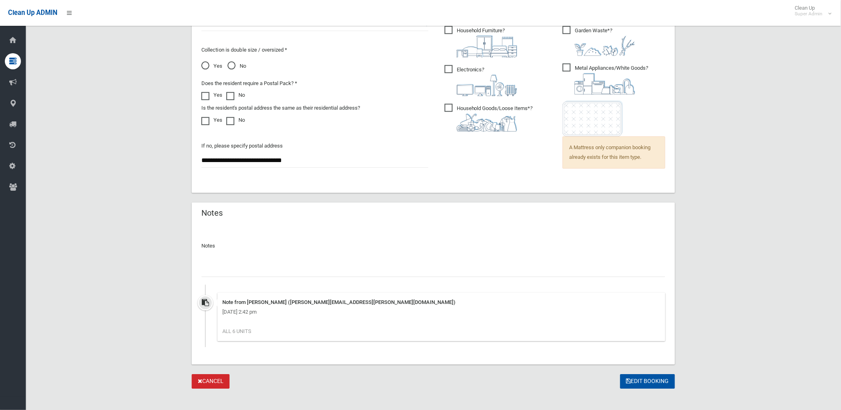
scroll to position [587, 0]
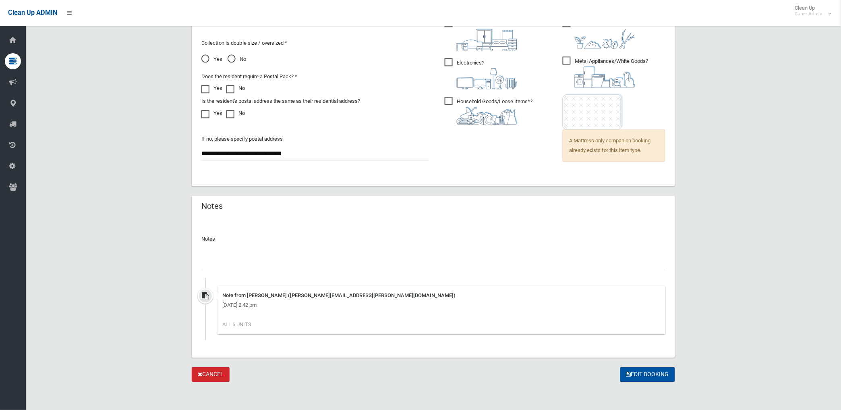
click at [272, 257] on input "text" at bounding box center [433, 262] width 464 height 15
paste input "********"
type input "**********"
click at [641, 370] on button "Edit Booking" at bounding box center [647, 374] width 55 height 15
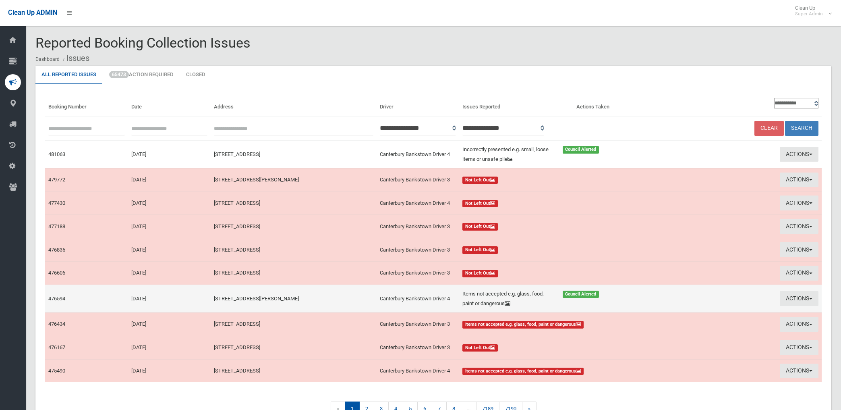
scroll to position [48, 0]
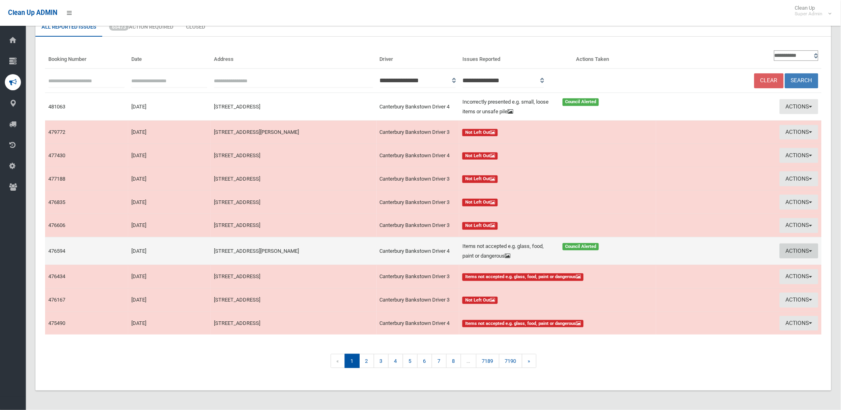
click at [792, 255] on button "Actions" at bounding box center [799, 250] width 39 height 15
click at [697, 282] on link "Edit Actions Taken" at bounding box center [708, 281] width 96 height 14
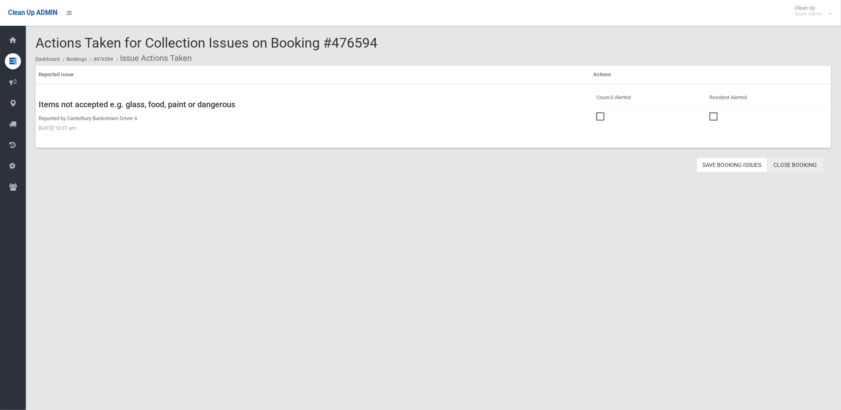
click at [799, 163] on link "Close Booking" at bounding box center [796, 164] width 56 height 15
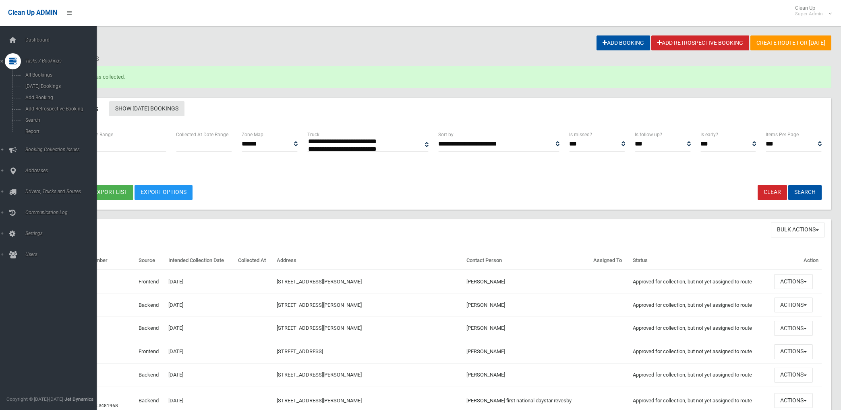
select select
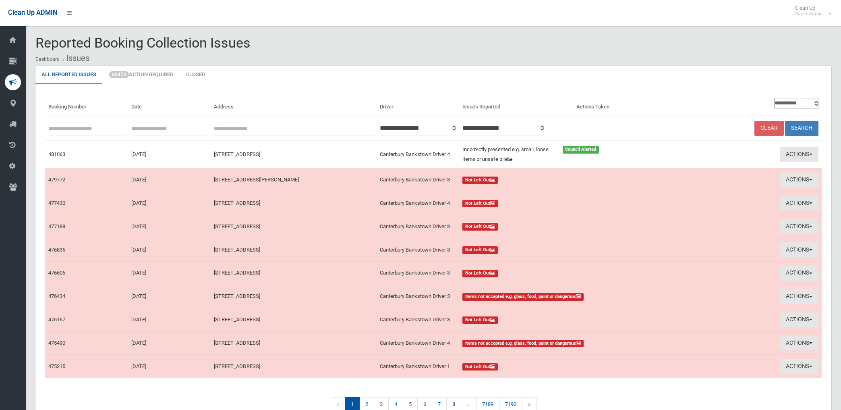
scroll to position [43, 0]
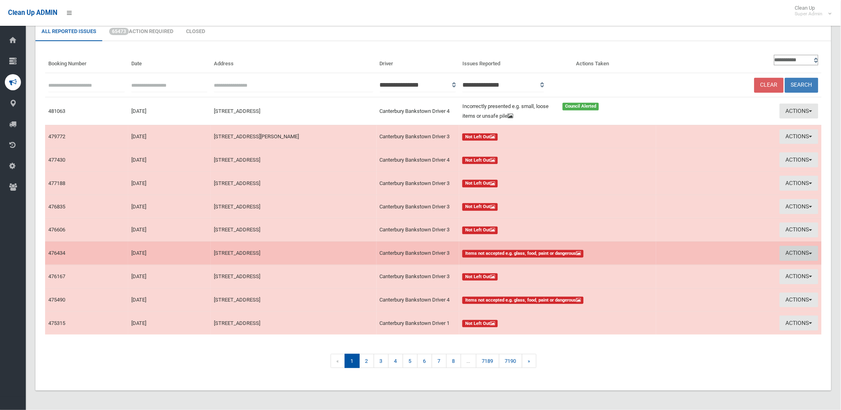
click at [786, 252] on button "Actions" at bounding box center [799, 253] width 39 height 15
click at [671, 267] on link "View Booking" at bounding box center [708, 270] width 96 height 14
click at [798, 251] on button "Actions" at bounding box center [799, 253] width 39 height 15
click at [676, 268] on link "View Booking" at bounding box center [708, 270] width 96 height 14
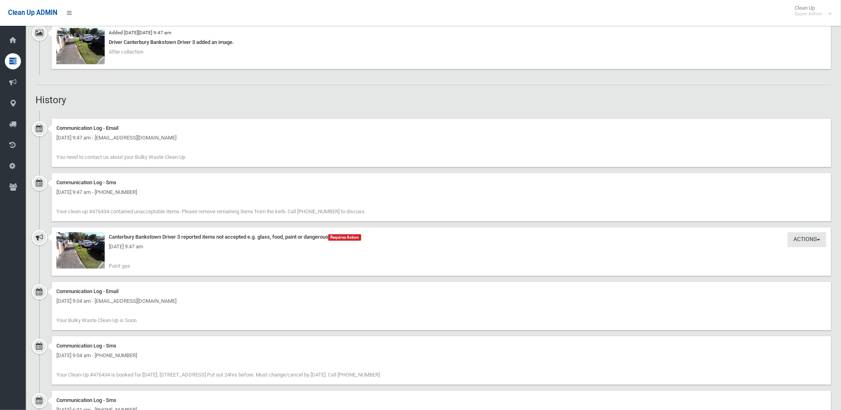
scroll to position [626, 0]
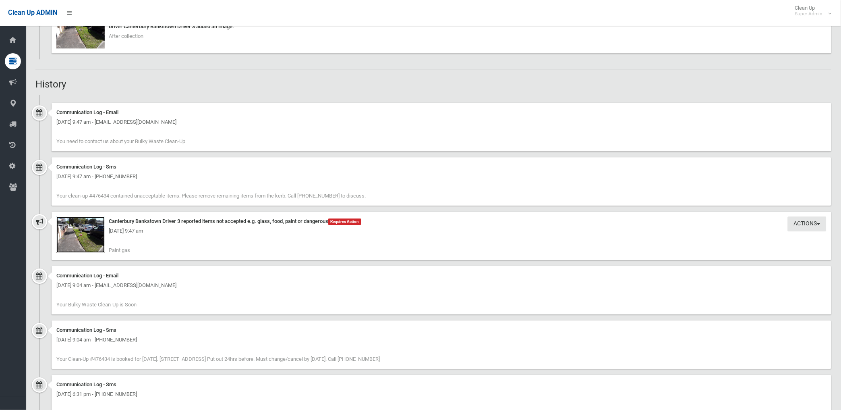
click at [79, 237] on img at bounding box center [80, 234] width 48 height 36
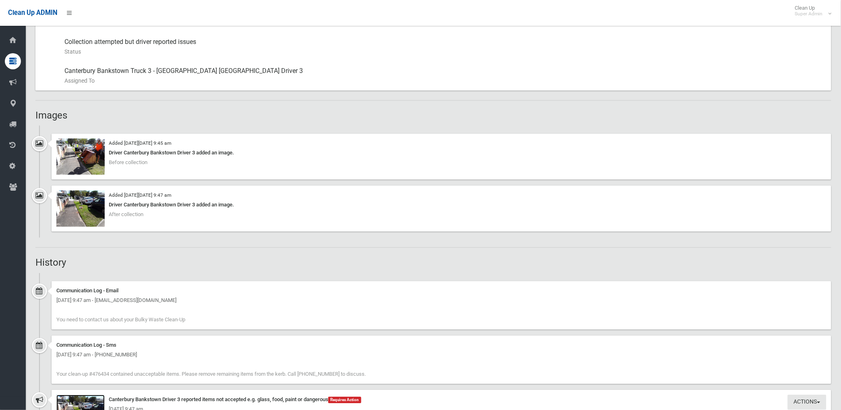
scroll to position [447, 0]
click at [90, 153] on img at bounding box center [80, 157] width 48 height 36
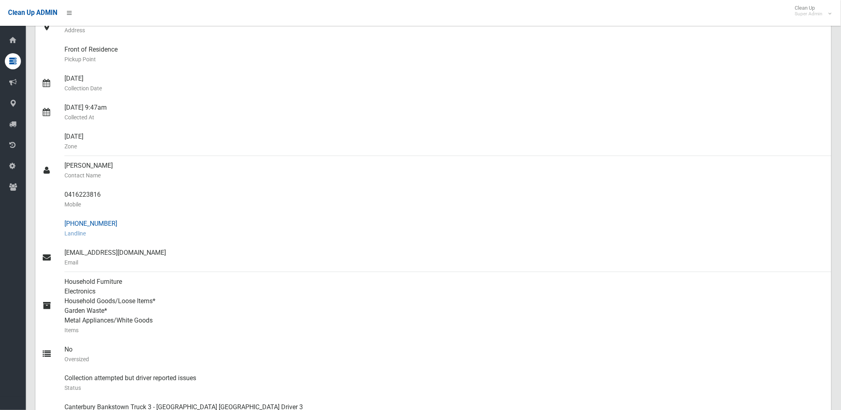
scroll to position [134, 0]
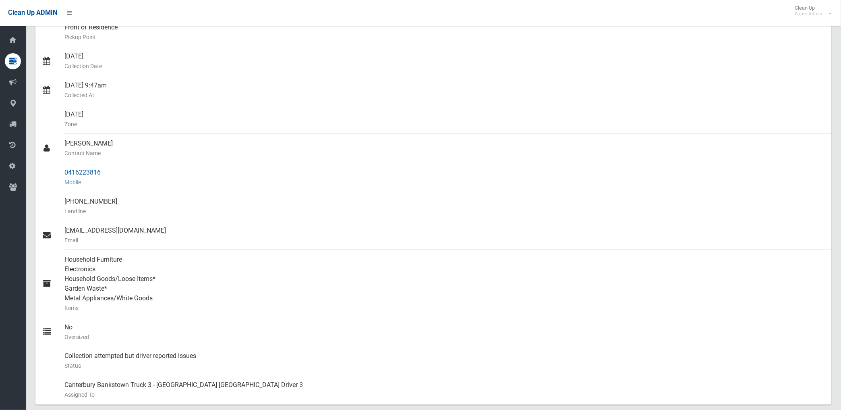
drag, startPoint x: 64, startPoint y: 171, endPoint x: 103, endPoint y: 172, distance: 39.1
click at [103, 172] on div "0416223816 Mobile" at bounding box center [444, 177] width 760 height 29
drag, startPoint x: 103, startPoint y: 172, endPoint x: 72, endPoint y: 172, distance: 31.0
copy div "0416223816"
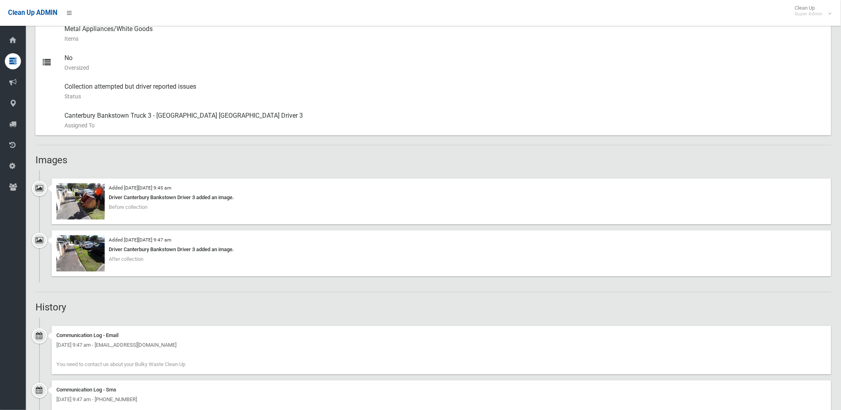
scroll to position [403, 0]
click at [86, 205] on img at bounding box center [80, 202] width 48 height 36
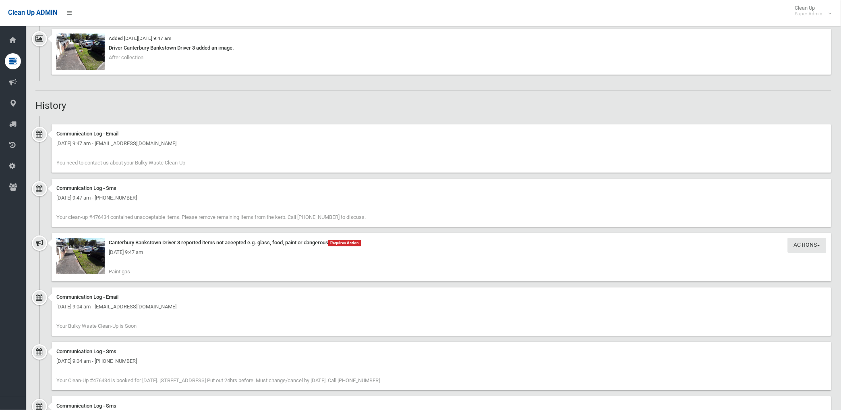
scroll to position [626, 0]
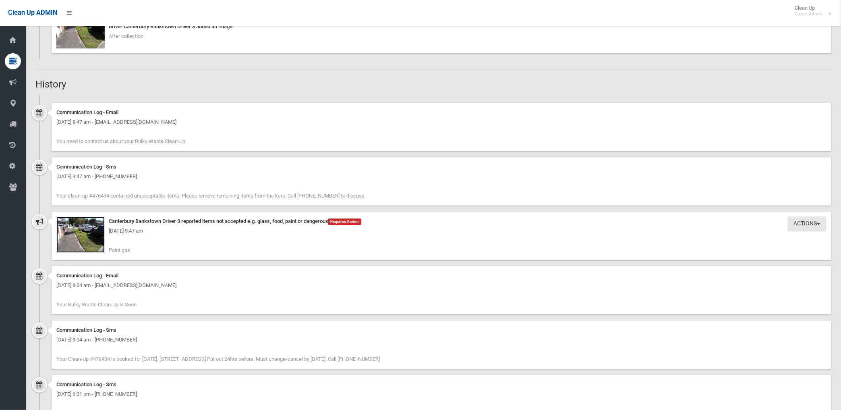
click at [91, 240] on img at bounding box center [80, 234] width 48 height 36
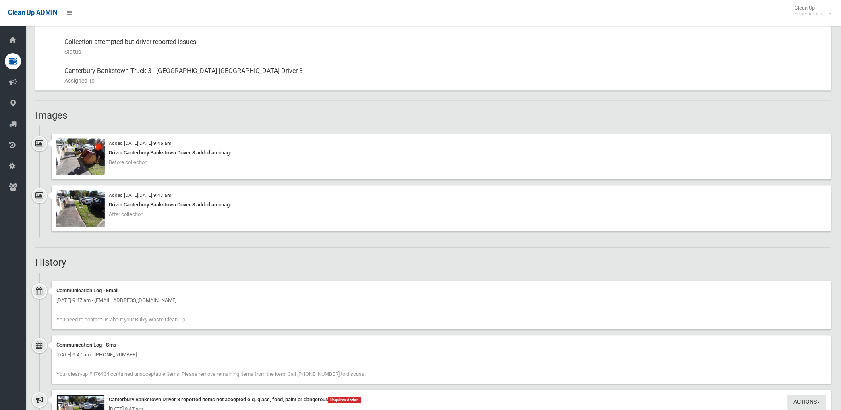
scroll to position [447, 0]
click at [92, 161] on img at bounding box center [80, 157] width 48 height 36
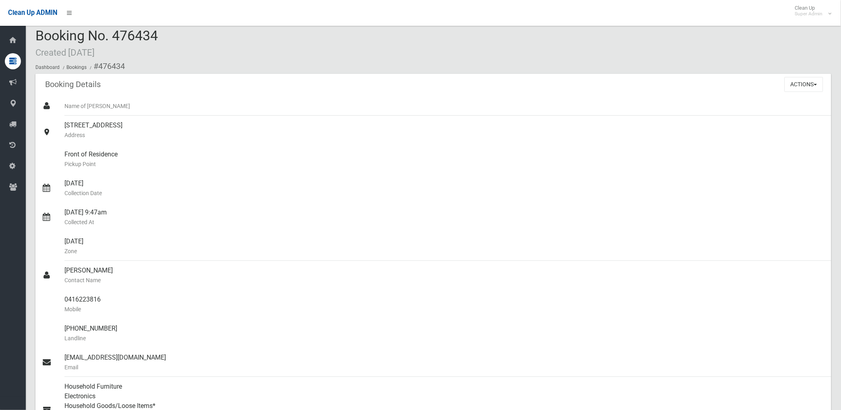
scroll to position [0, 0]
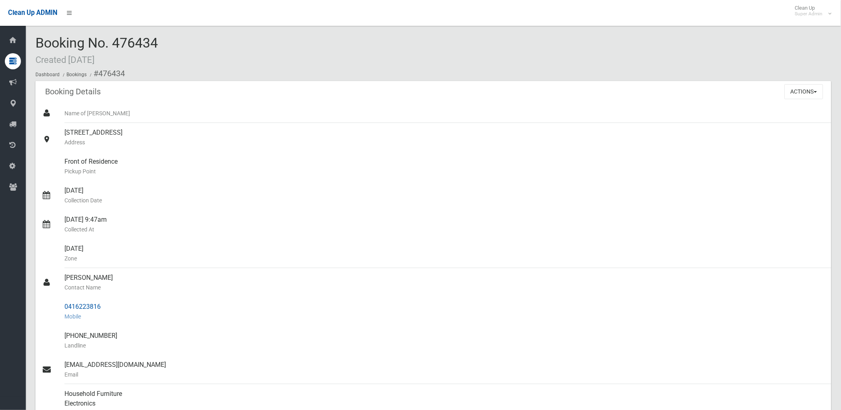
drag, startPoint x: 98, startPoint y: 72, endPoint x: 108, endPoint y: 304, distance: 233.0
copy section "476434 Booking Details Actions View Booking Edit Booking Clone Booking Add Book…"
click at [208, 244] on div "Friday Zone" at bounding box center [444, 253] width 760 height 29
drag, startPoint x: 66, startPoint y: 304, endPoint x: 103, endPoint y: 302, distance: 37.9
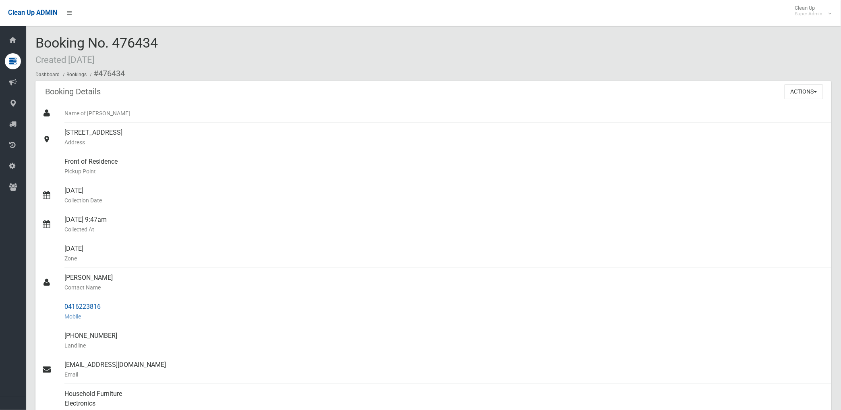
click at [103, 302] on div "0416223816 Mobile" at bounding box center [444, 311] width 760 height 29
drag, startPoint x: 103, startPoint y: 302, endPoint x: 87, endPoint y: 308, distance: 17.1
copy div "0416223816"
click at [788, 89] on button "Actions" at bounding box center [803, 91] width 39 height 15
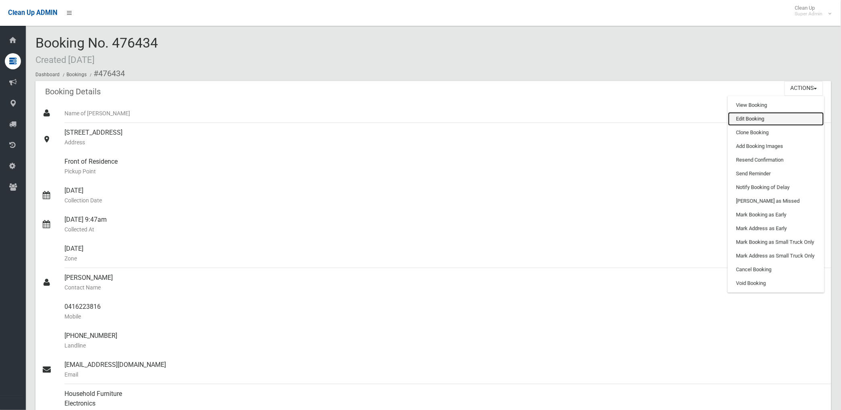
click at [744, 114] on link "Edit Booking" at bounding box center [776, 119] width 96 height 14
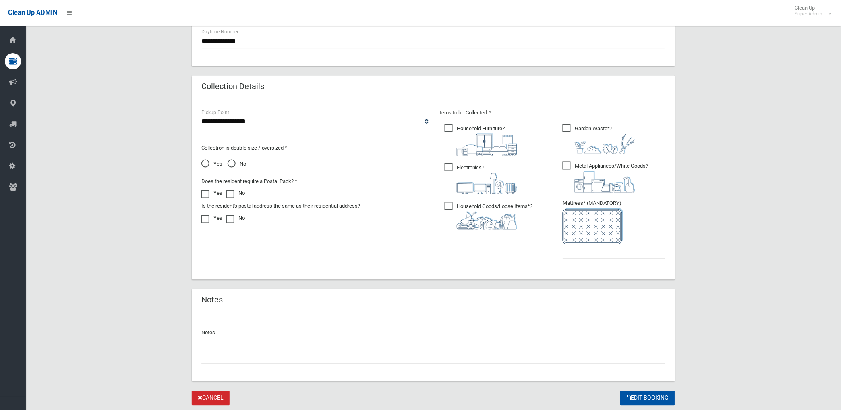
scroll to position [383, 0]
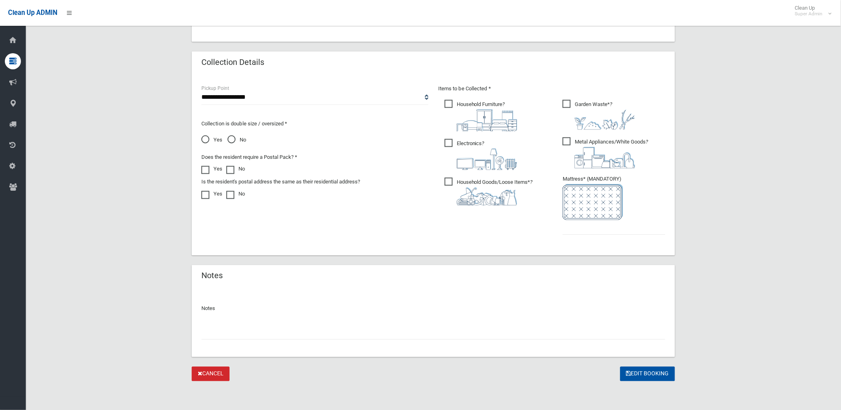
click at [220, 333] on input "text" at bounding box center [433, 332] width 464 height 15
paste input "********"
type input "**********"
click at [575, 227] on input "text" at bounding box center [614, 227] width 103 height 15
type input "*"
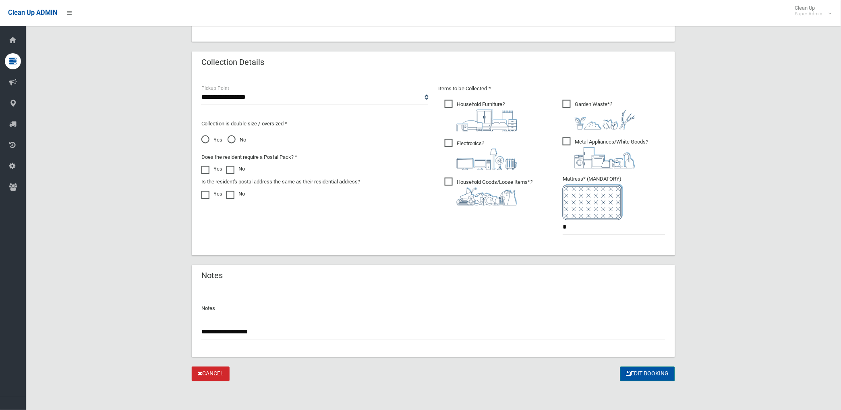
click at [648, 374] on button "Edit Booking" at bounding box center [647, 373] width 55 height 15
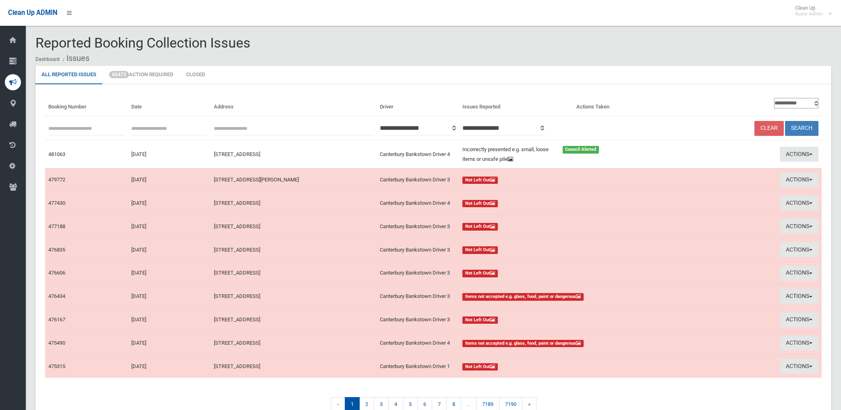
scroll to position [43, 0]
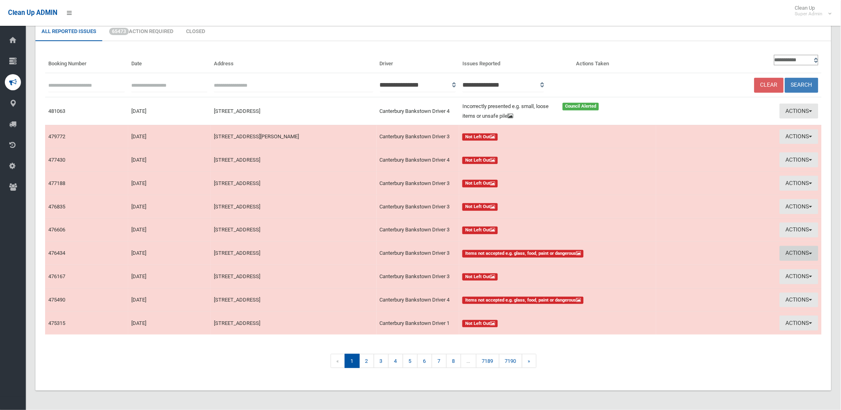
click at [790, 249] on button "Actions" at bounding box center [799, 253] width 39 height 15
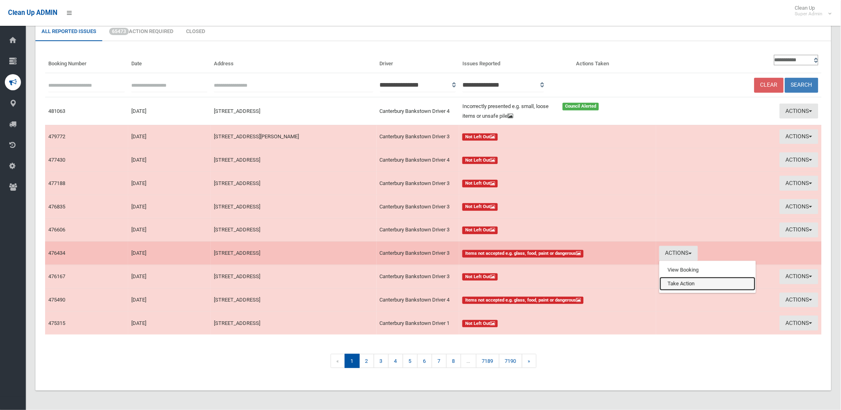
click at [679, 283] on link "Take Action" at bounding box center [708, 284] width 96 height 14
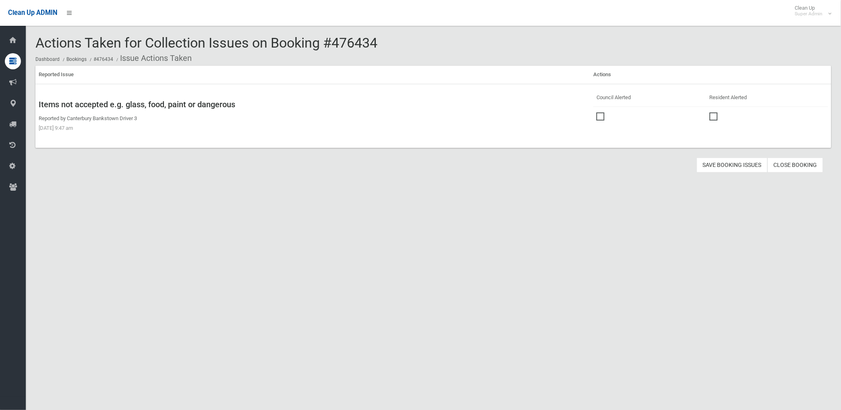
click at [593, 114] on td at bounding box center [649, 115] width 113 height 18
click at [596, 112] on span at bounding box center [602, 112] width 12 height 0
click at [743, 163] on button "Save Booking Issues" at bounding box center [732, 164] width 71 height 15
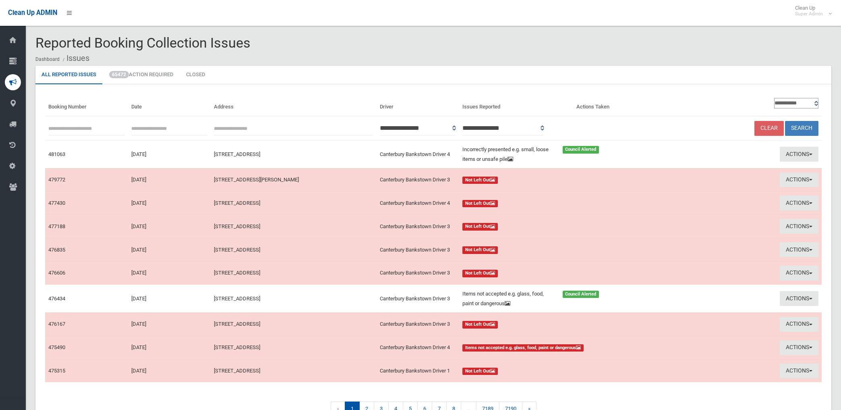
scroll to position [43, 0]
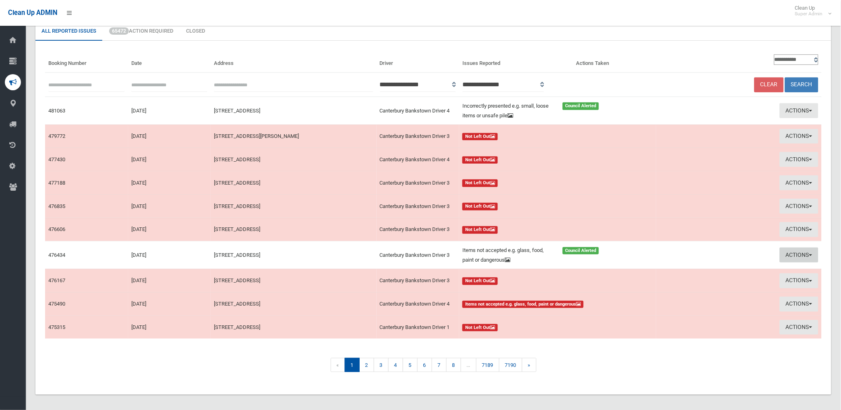
click at [794, 251] on button "Actions" at bounding box center [799, 254] width 39 height 15
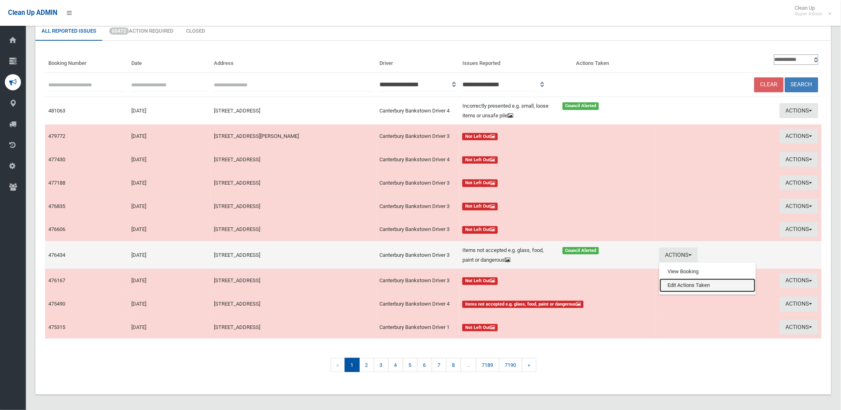
click at [701, 285] on link "Edit Actions Taken" at bounding box center [708, 285] width 96 height 14
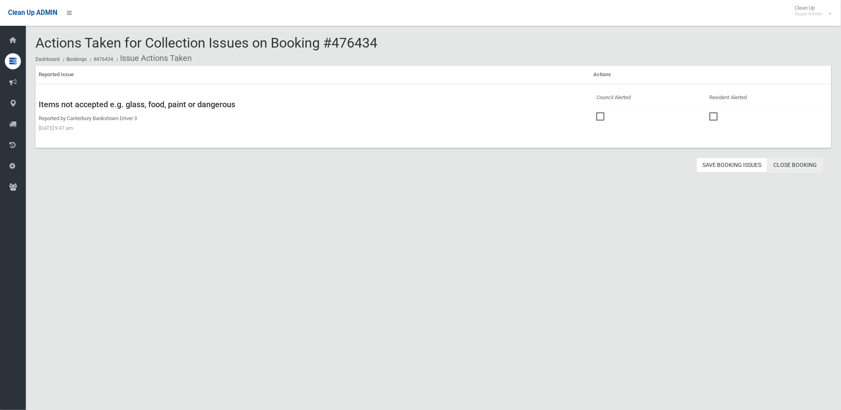
click at [803, 165] on link "Close Booking" at bounding box center [796, 164] width 56 height 15
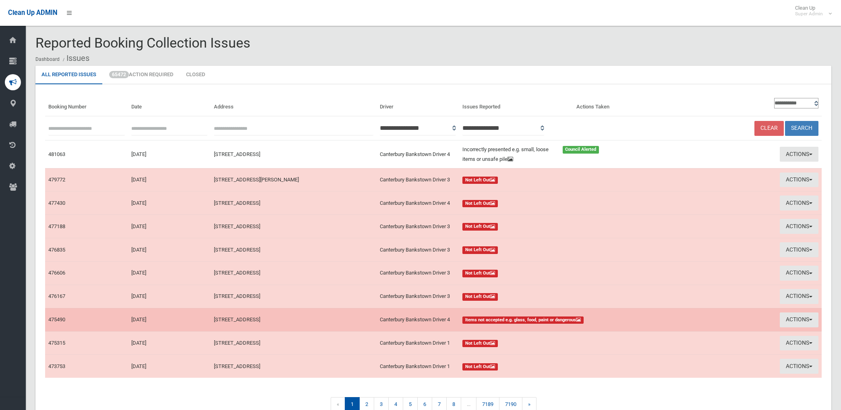
scroll to position [43, 0]
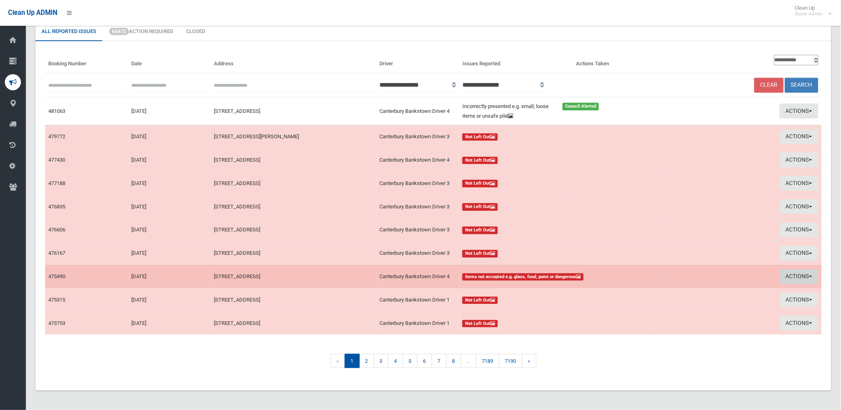
click at [790, 275] on button "Actions" at bounding box center [799, 276] width 39 height 15
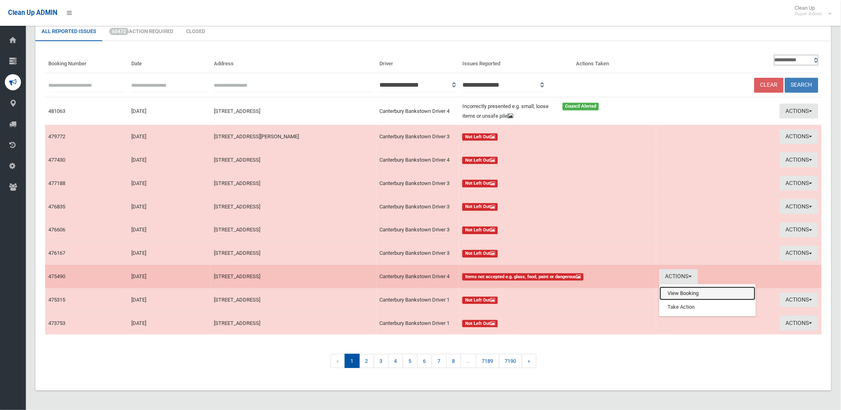
click at [694, 291] on link "View Booking" at bounding box center [708, 293] width 96 height 14
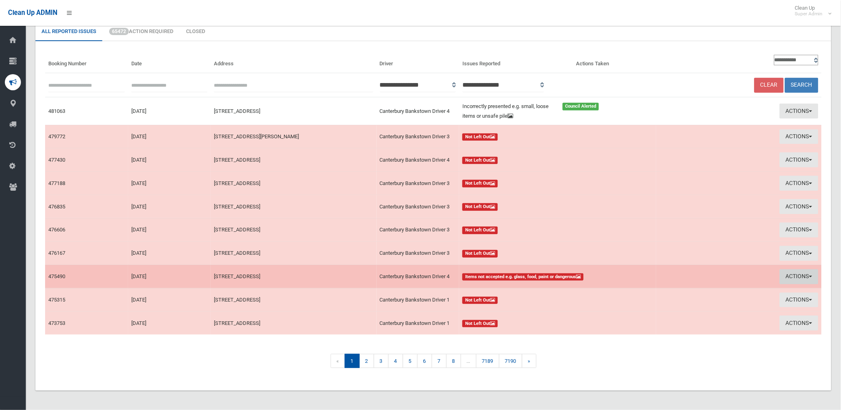
click at [802, 275] on button "Actions" at bounding box center [799, 276] width 39 height 15
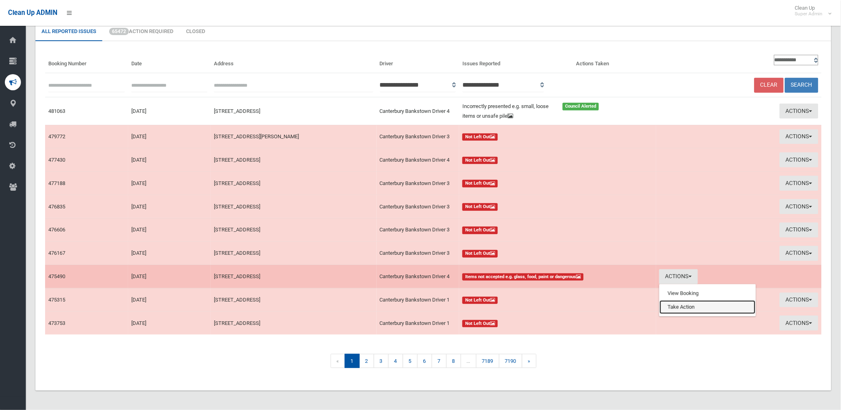
click at [675, 305] on link "Take Action" at bounding box center [708, 307] width 96 height 14
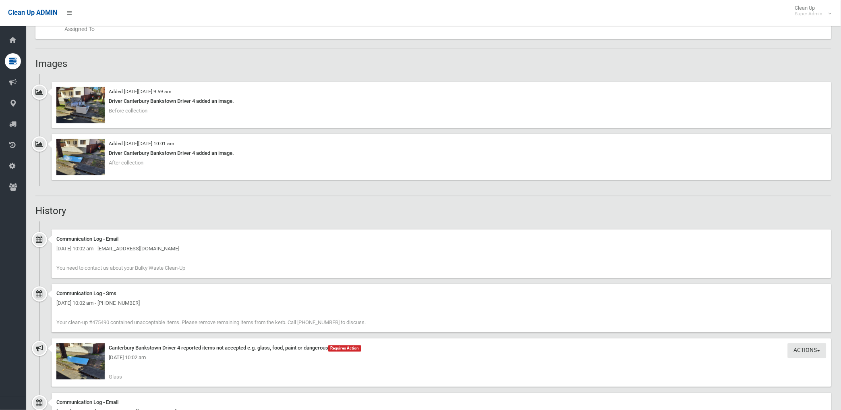
scroll to position [358, 0]
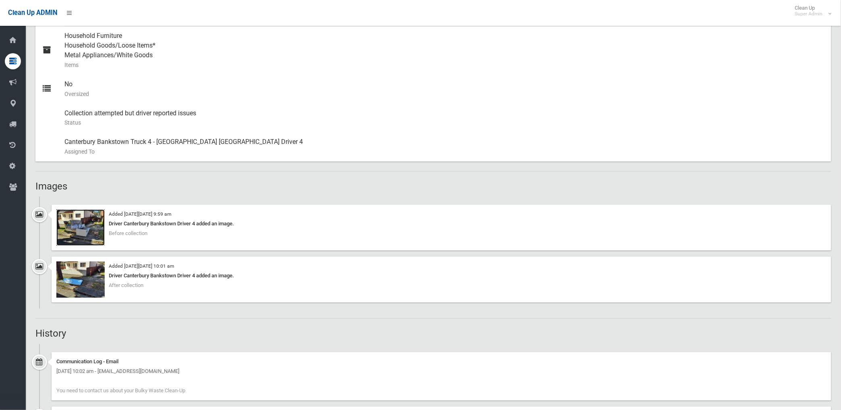
click at [79, 230] on img at bounding box center [80, 227] width 48 height 36
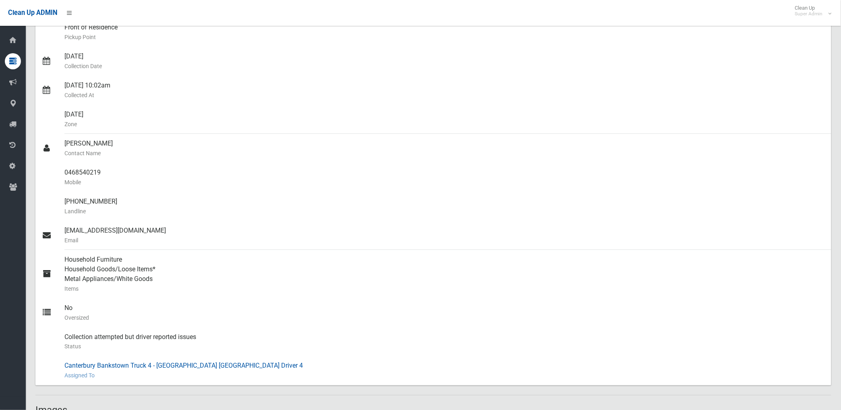
scroll to position [0, 0]
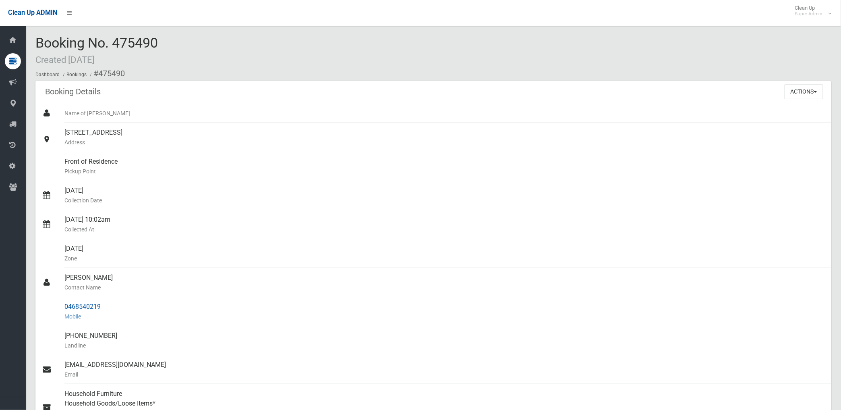
drag, startPoint x: 99, startPoint y: 71, endPoint x: 113, endPoint y: 304, distance: 233.2
drag, startPoint x: 113, startPoint y: 304, endPoint x: 81, endPoint y: 305, distance: 31.8
copy section "475490 Booking Details Actions View Booking Edit Booking Clone Booking Add Book…"
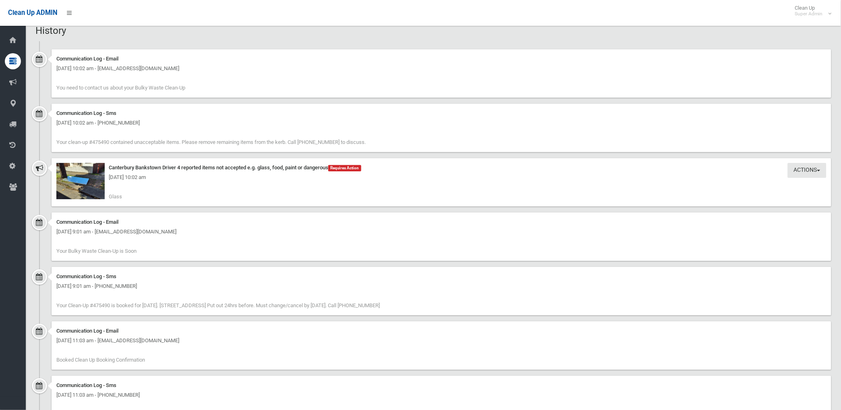
scroll to position [695, 0]
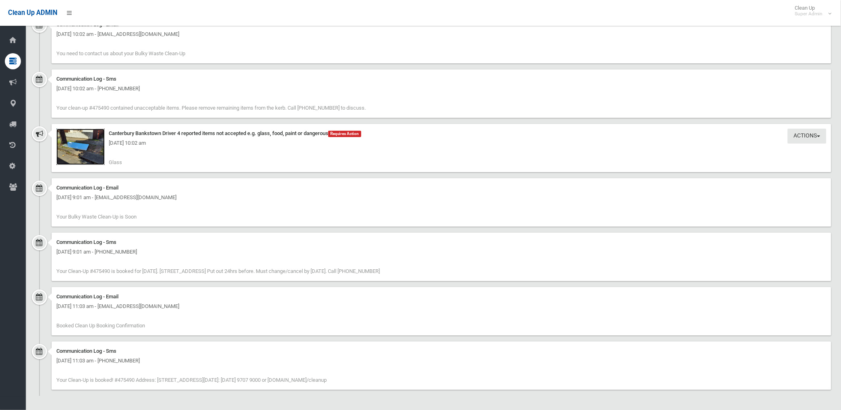
click at [83, 153] on img at bounding box center [80, 146] width 48 height 36
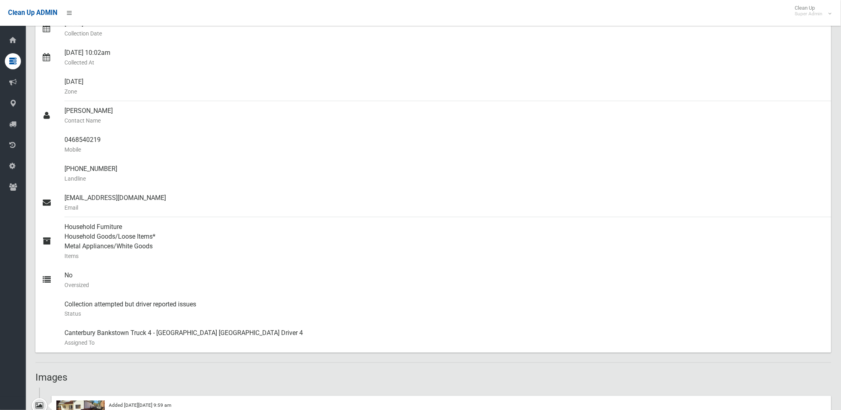
scroll to position [113, 0]
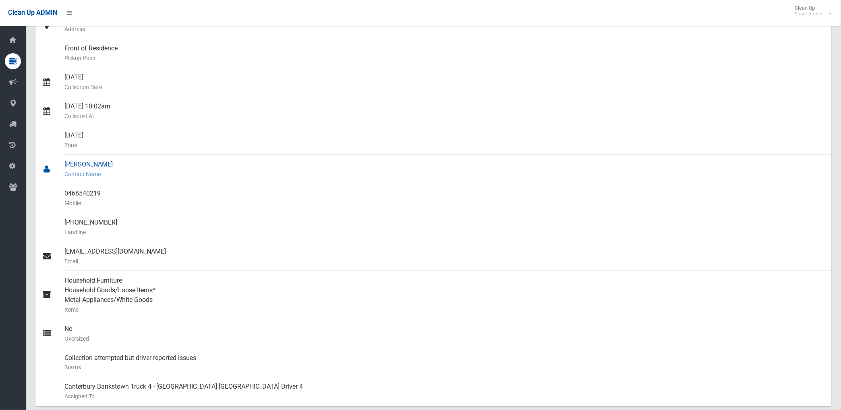
click at [319, 159] on div "Thuc Phu Trieu Contact Name" at bounding box center [444, 169] width 760 height 29
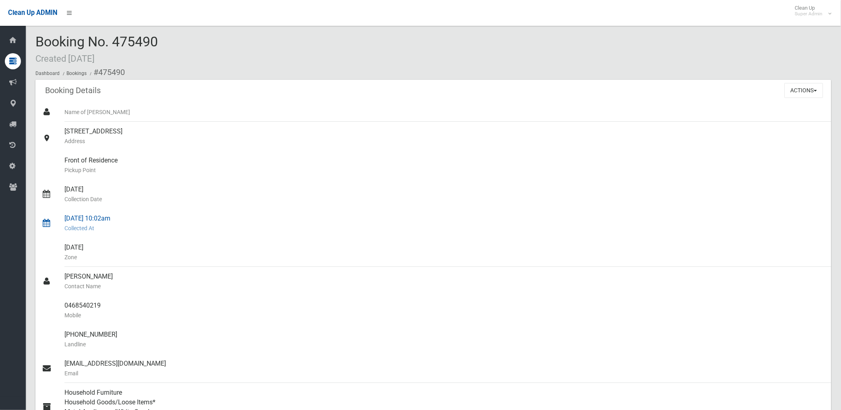
scroll to position [0, 0]
click at [805, 90] on button "Actions" at bounding box center [803, 91] width 39 height 15
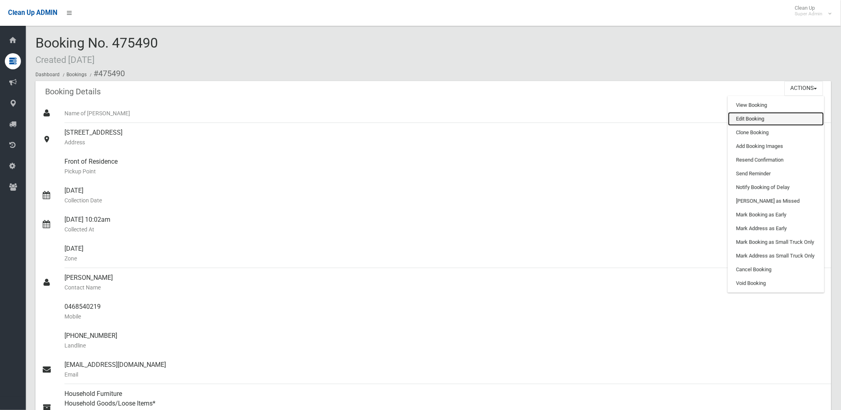
click at [747, 121] on link "Edit Booking" at bounding box center [776, 119] width 96 height 14
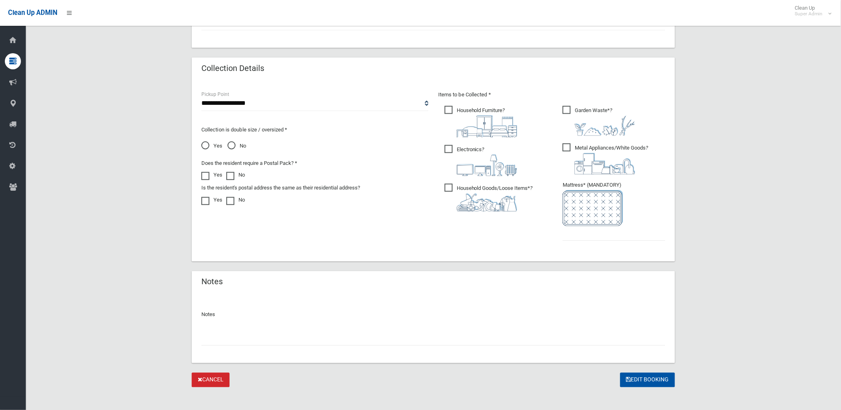
scroll to position [383, 0]
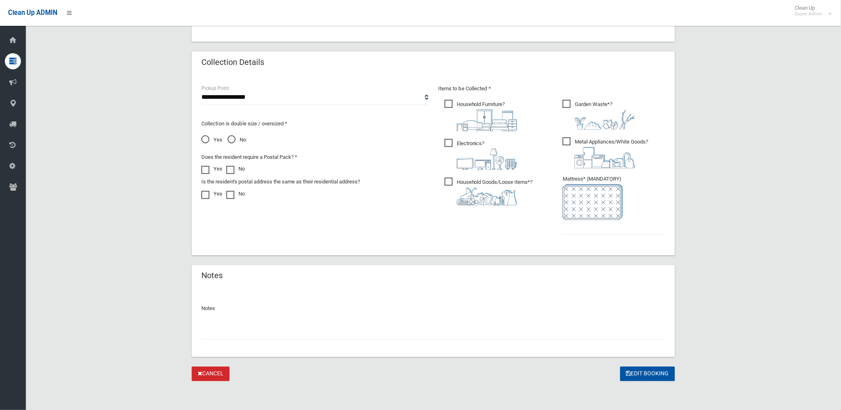
click at [217, 335] on input "text" at bounding box center [433, 332] width 464 height 15
type input "*"
paste input "********"
type input "**********"
click at [577, 227] on input "text" at bounding box center [614, 227] width 103 height 15
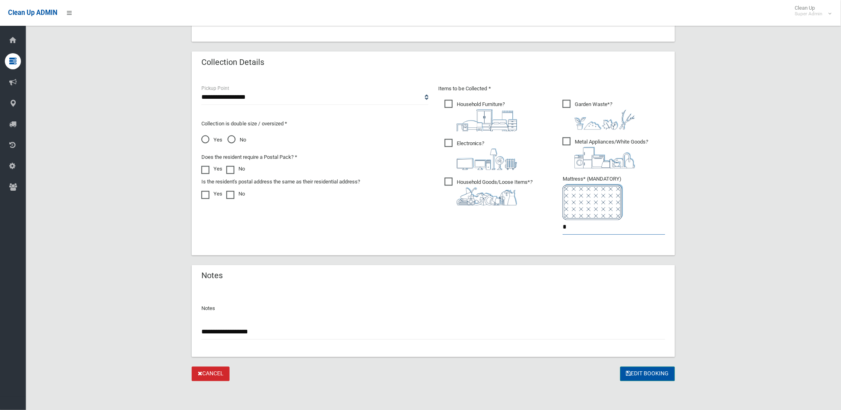
type input "*"
click at [660, 374] on button "Edit Booking" at bounding box center [647, 373] width 55 height 15
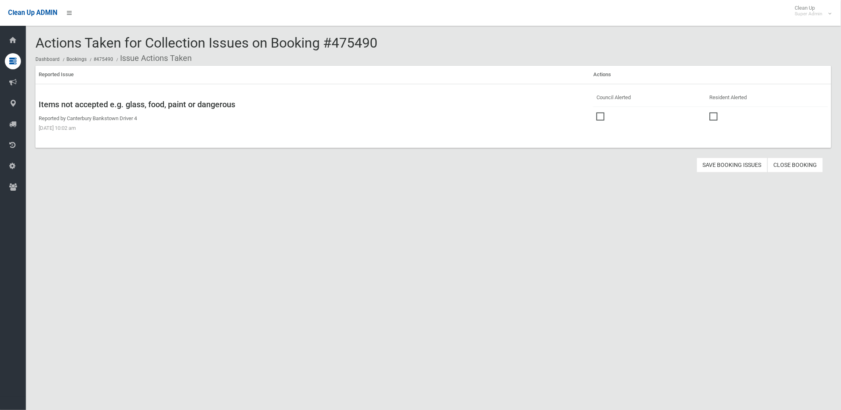
drag, startPoint x: 598, startPoint y: 113, endPoint x: 638, endPoint y: 136, distance: 46.0
click at [599, 112] on span at bounding box center [602, 112] width 12 height 0
drag, startPoint x: 726, startPoint y: 166, endPoint x: 706, endPoint y: 156, distance: 21.8
click at [725, 164] on button "Save Booking Issues" at bounding box center [732, 164] width 71 height 15
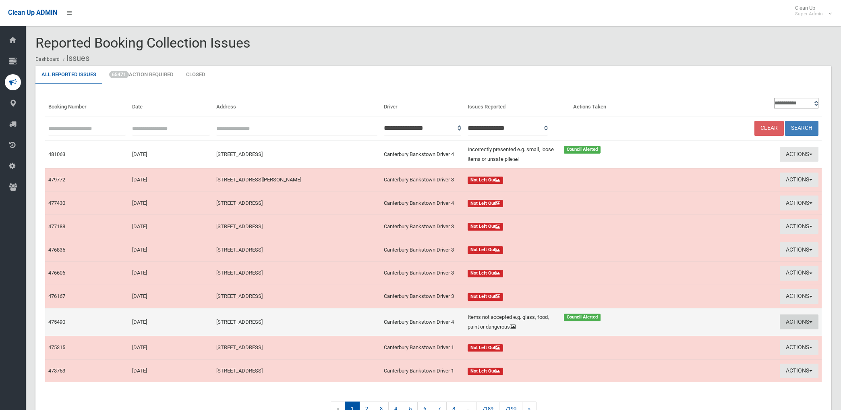
scroll to position [43, 0]
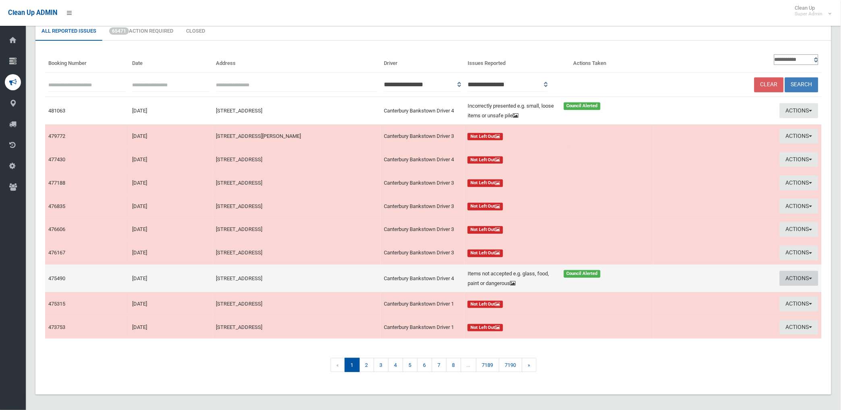
click at [792, 279] on button "Actions" at bounding box center [799, 278] width 39 height 15
click at [704, 307] on link "Edit Actions Taken" at bounding box center [705, 309] width 96 height 14
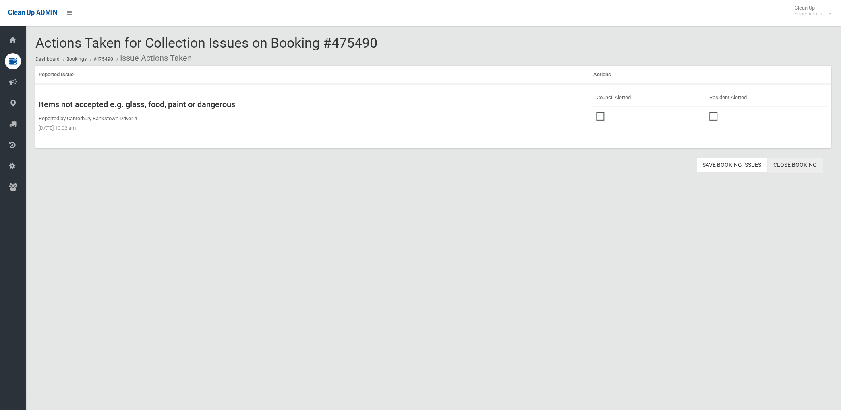
drag, startPoint x: 801, startPoint y: 166, endPoint x: 578, endPoint y: 147, distance: 223.0
click at [800, 166] on link "Close Booking" at bounding box center [796, 164] width 56 height 15
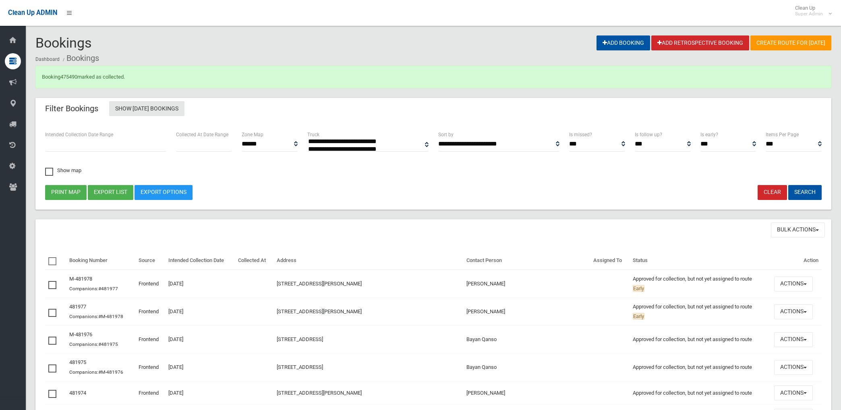
select select
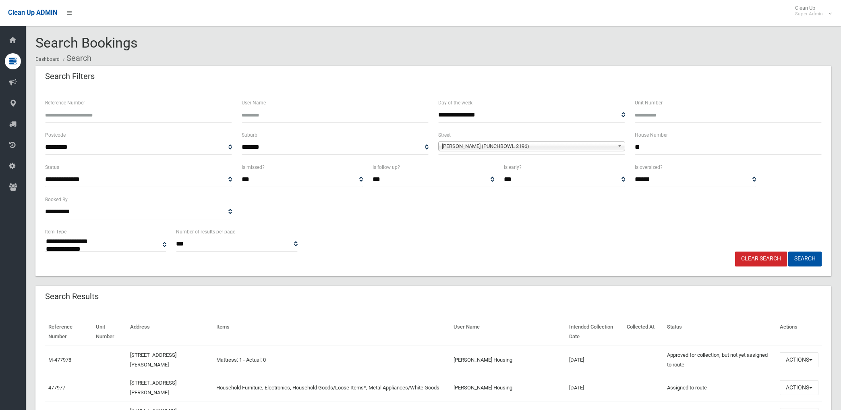
select select
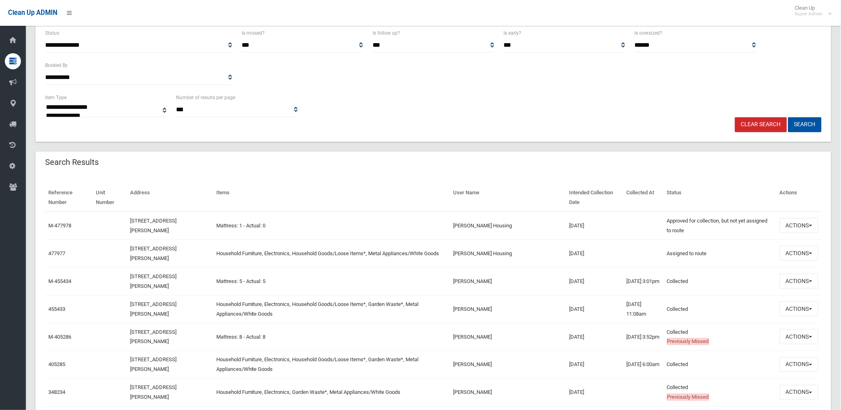
click at [769, 122] on link "Clear Search" at bounding box center [761, 124] width 52 height 15
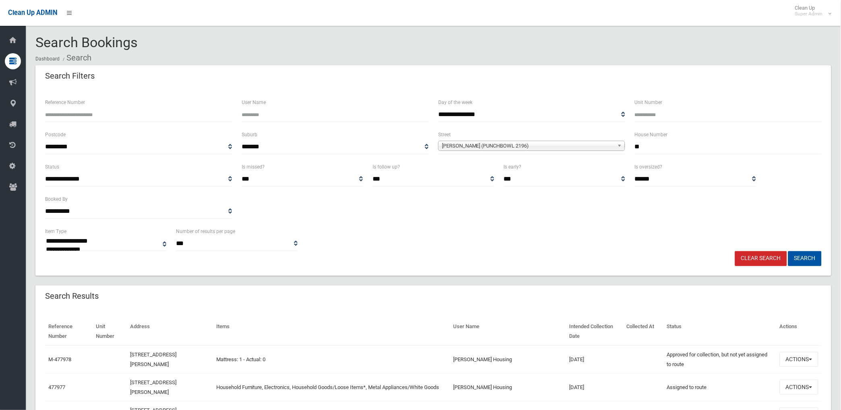
scroll to position [0, 0]
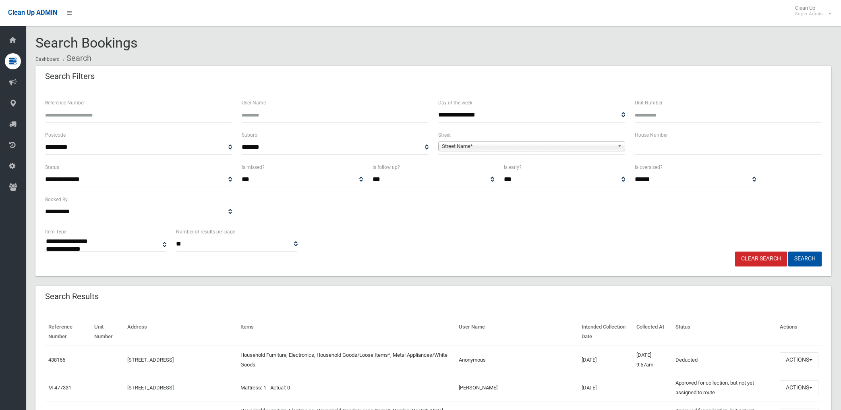
select select
click at [488, 148] on span "Street Name*" at bounding box center [528, 146] width 172 height 10
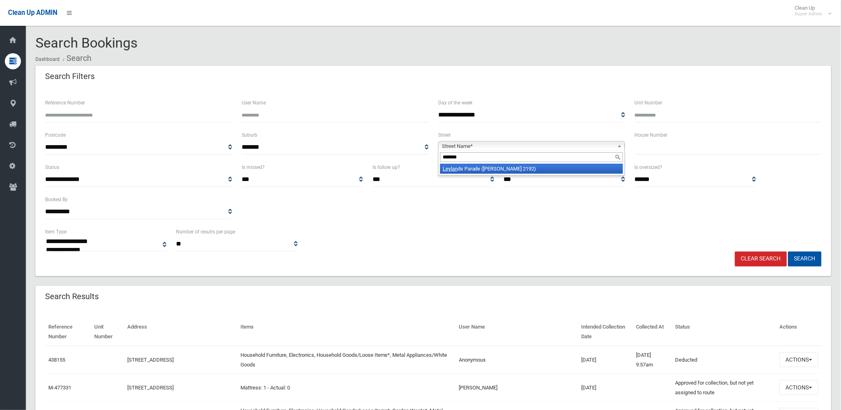
type input "********"
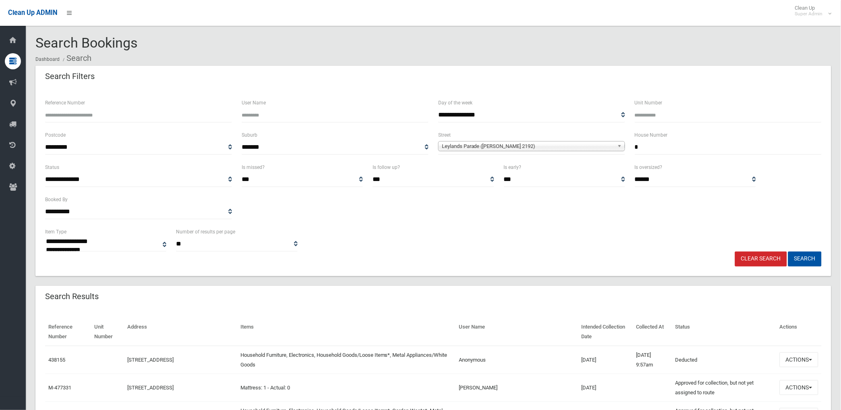
type input "*"
click at [788, 251] on button "Search" at bounding box center [804, 258] width 33 height 15
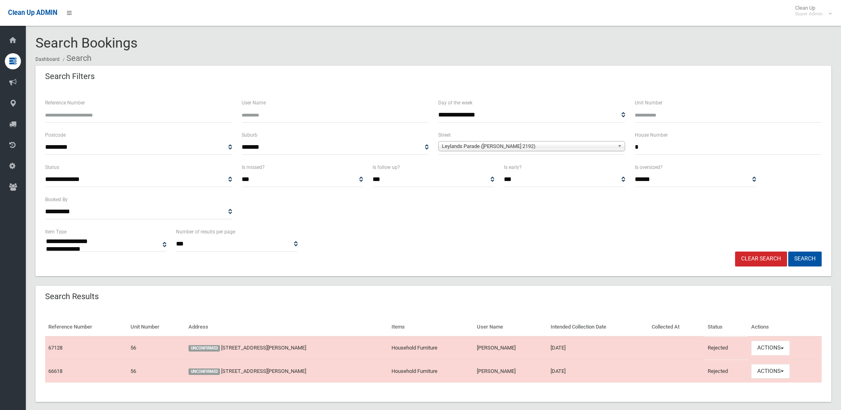
select select
